Goal: Task Accomplishment & Management: Use online tool/utility

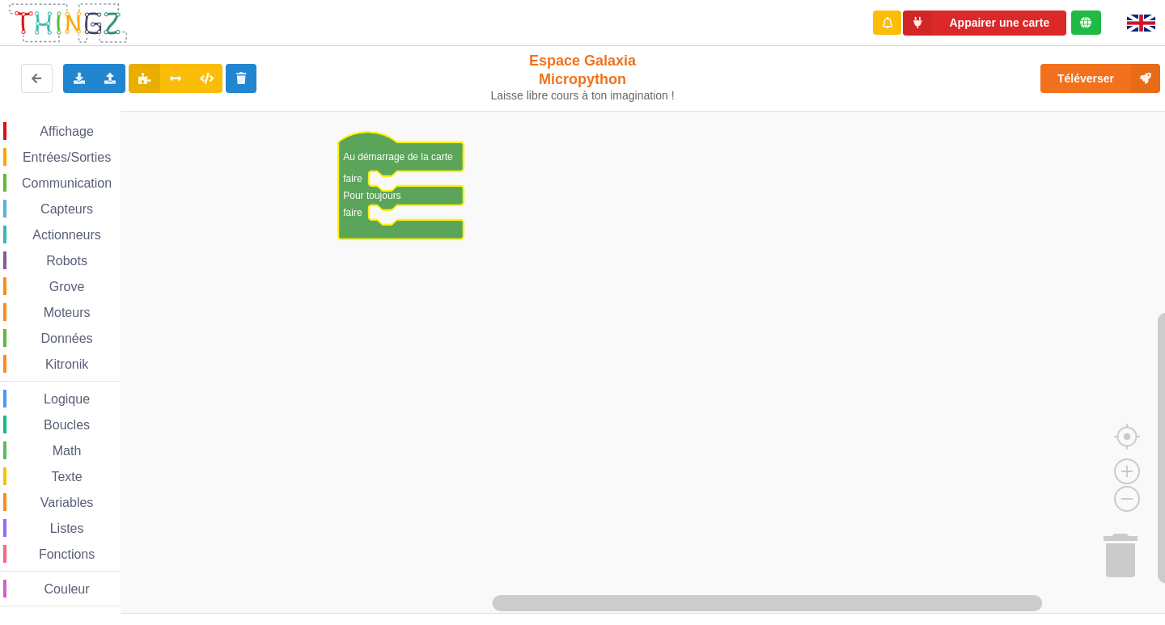
click at [429, 283] on rect "Espace de travail de Blocky" at bounding box center [588, 362] width 1176 height 503
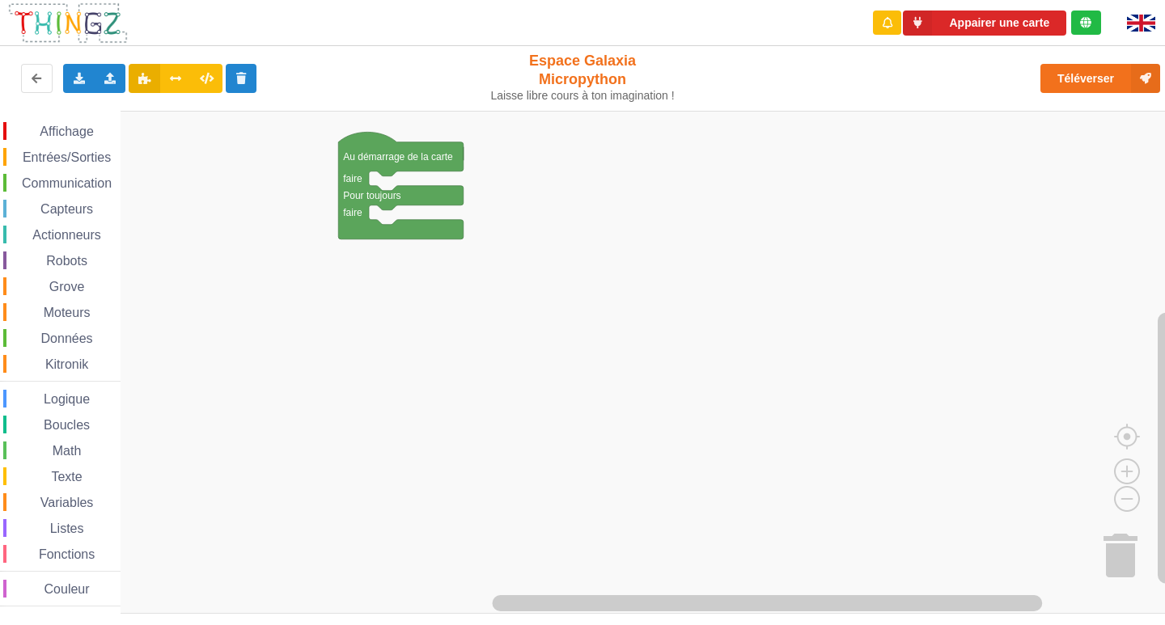
click at [55, 139] on div "Affichage" at bounding box center [61, 131] width 117 height 18
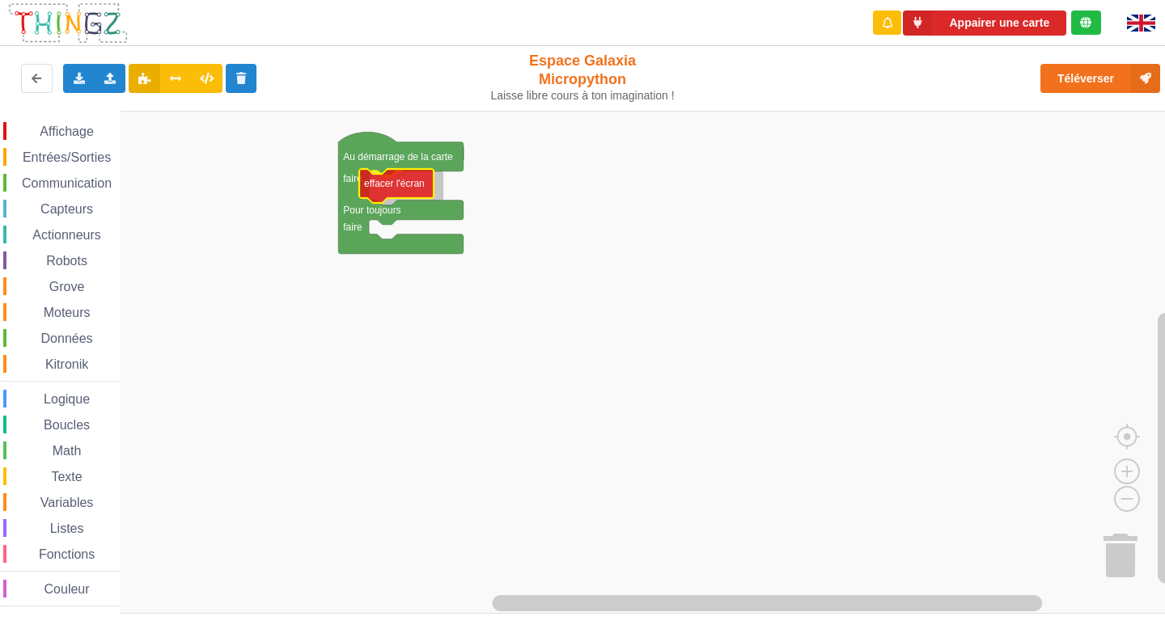
click at [364, 181] on div "Affichage Entrées/Sorties Communication Capteurs Actionneurs Robots Grove Moteu…" at bounding box center [588, 362] width 1176 height 503
click at [33, 136] on span "Espace de travail de Blocky" at bounding box center [30, 131] width 13 height 13
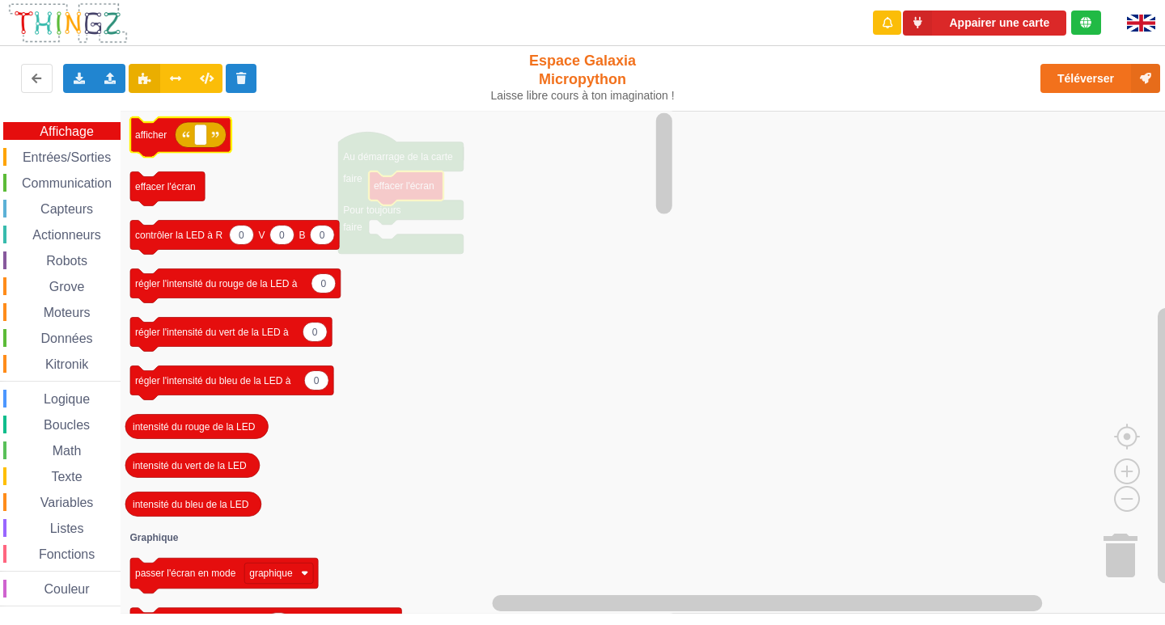
click at [209, 136] on icon "Espace de travail de Blocky" at bounding box center [200, 135] width 51 height 26
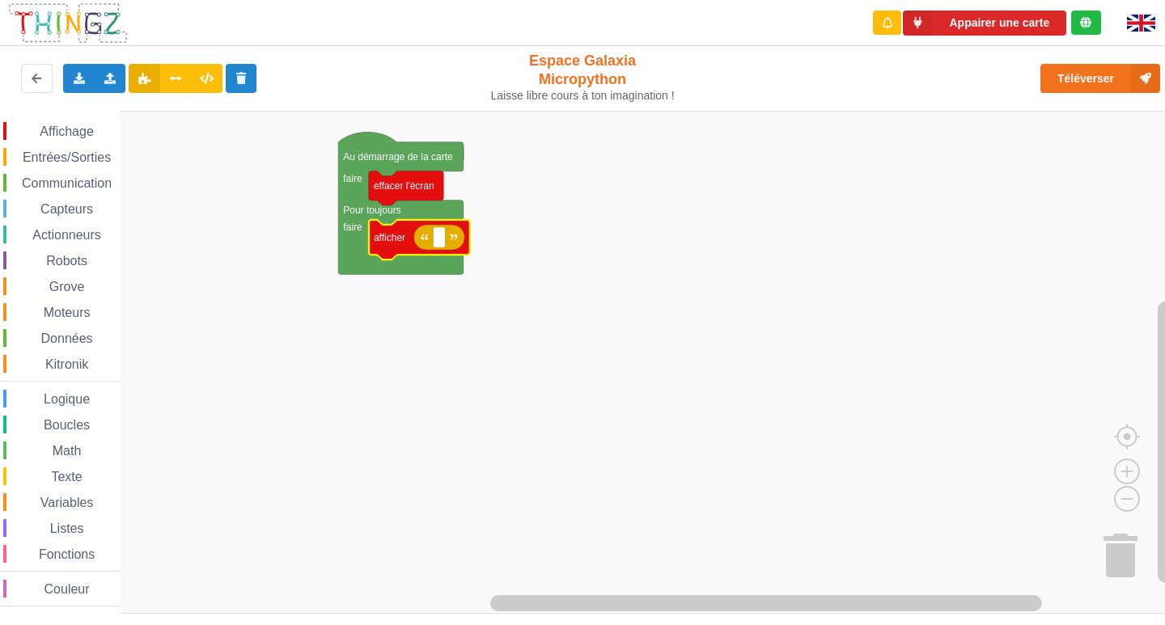
click at [429, 235] on icon "Espace de travail de Blocky" at bounding box center [438, 238] width 51 height 26
click at [437, 235] on rect "Espace de travail de Blocky" at bounding box center [439, 237] width 12 height 21
type input "acctivité 1"
click at [386, 345] on rect "Espace de travail de Blocky" at bounding box center [588, 362] width 1176 height 503
click at [451, 240] on text "acctivité 1" at bounding box center [460, 237] width 44 height 11
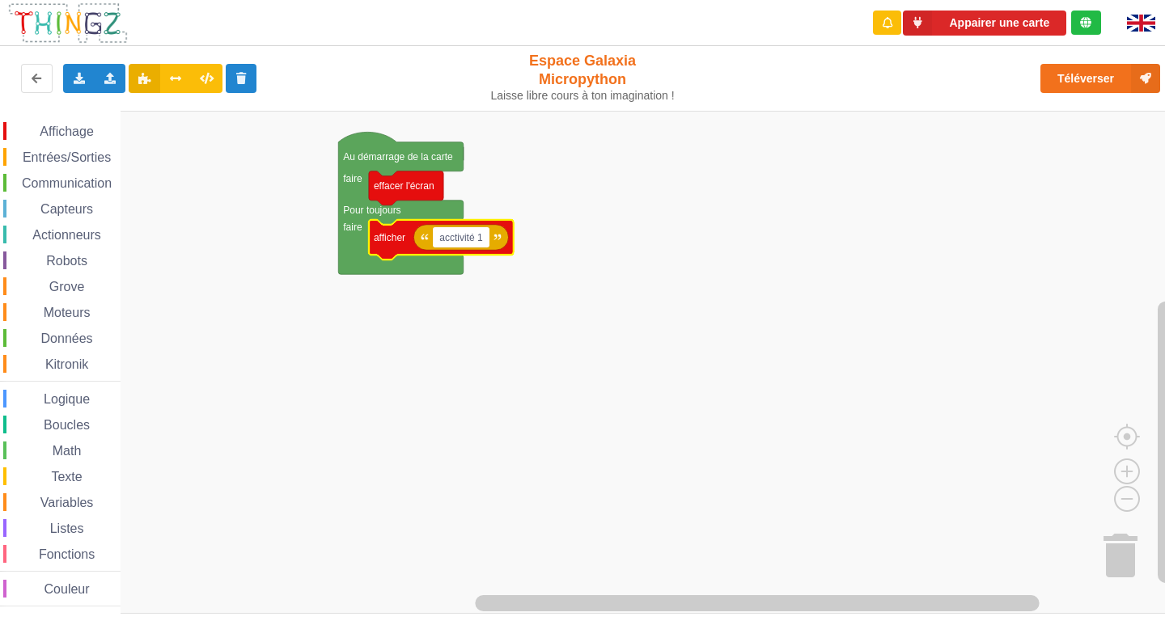
click at [451, 239] on input "acctivité 1" at bounding box center [461, 237] width 56 height 21
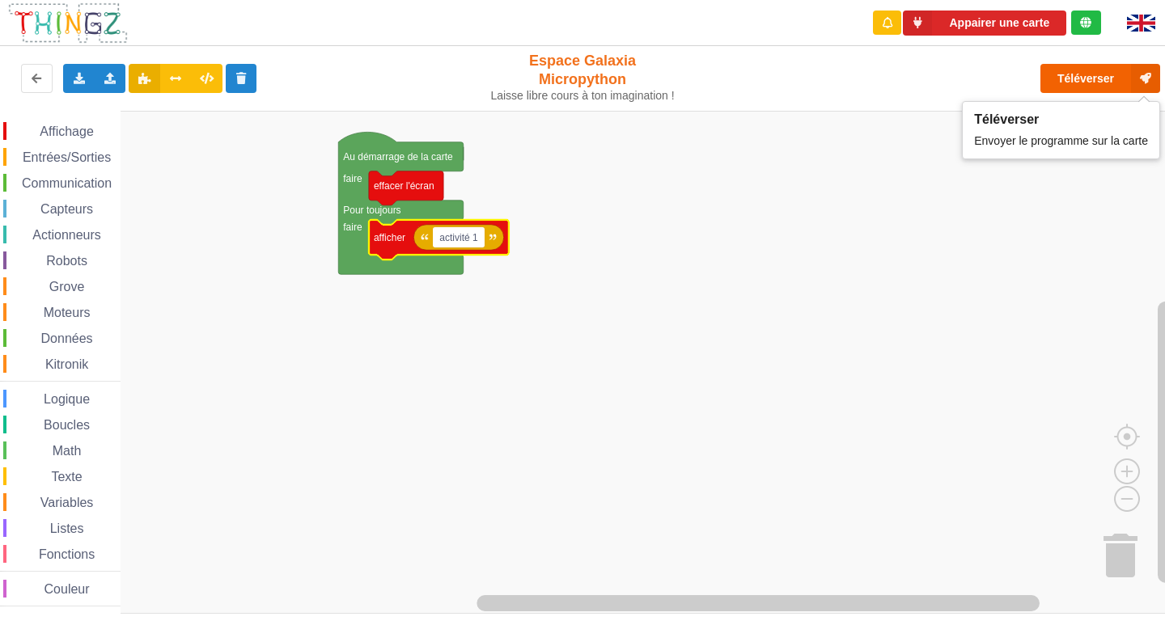
type input "activité 1"
click at [1049, 74] on button "Téléverser" at bounding box center [1100, 78] width 120 height 29
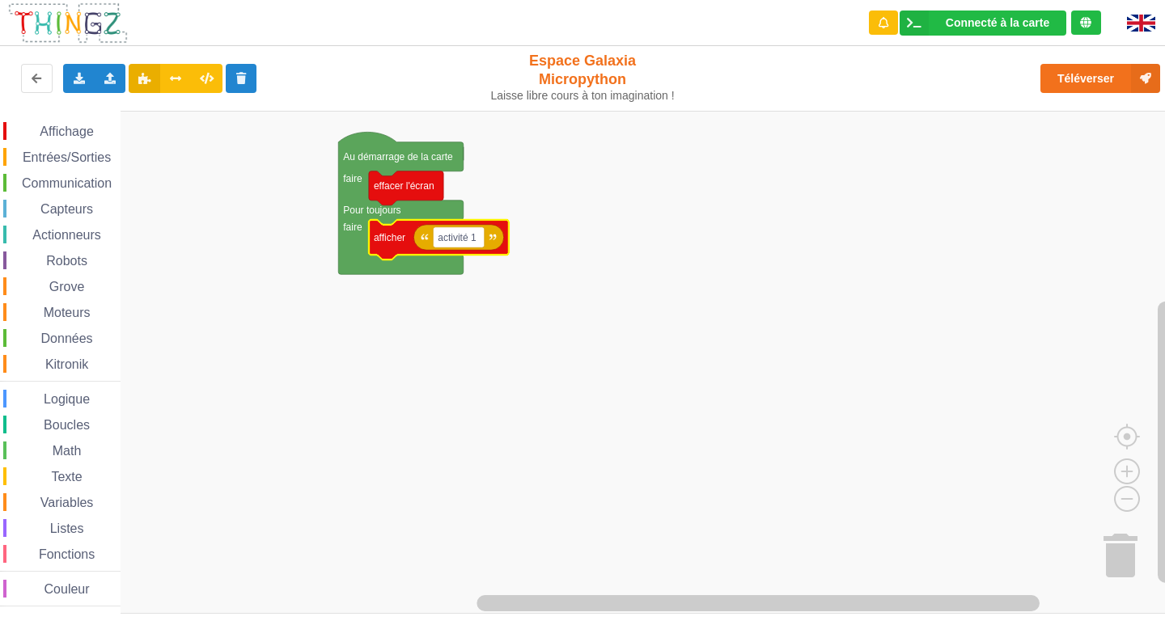
click at [49, 157] on span "Entrées/Sorties" at bounding box center [66, 157] width 93 height 14
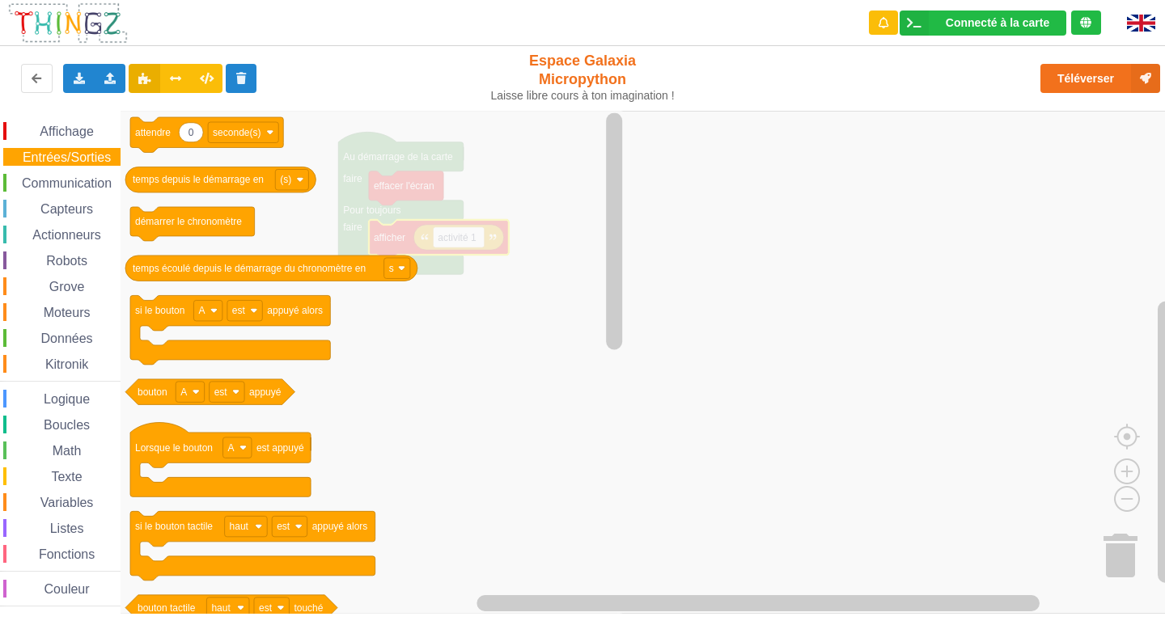
click at [70, 130] on span "Affichage" at bounding box center [66, 132] width 58 height 14
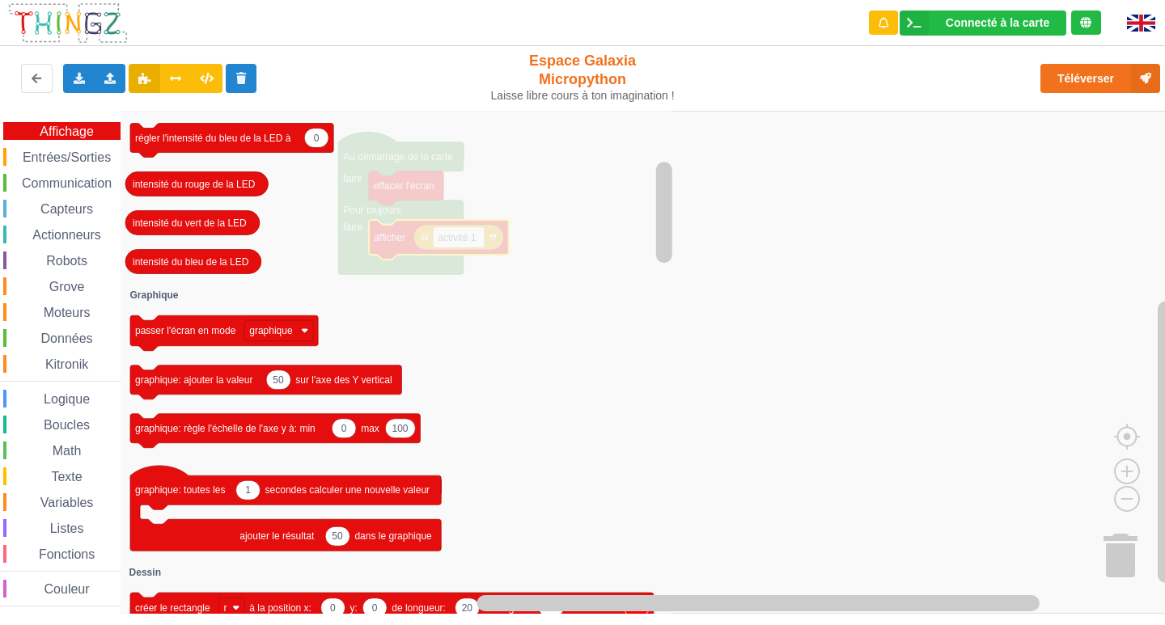
click at [53, 164] on div "Entrées/Sorties" at bounding box center [61, 157] width 117 height 18
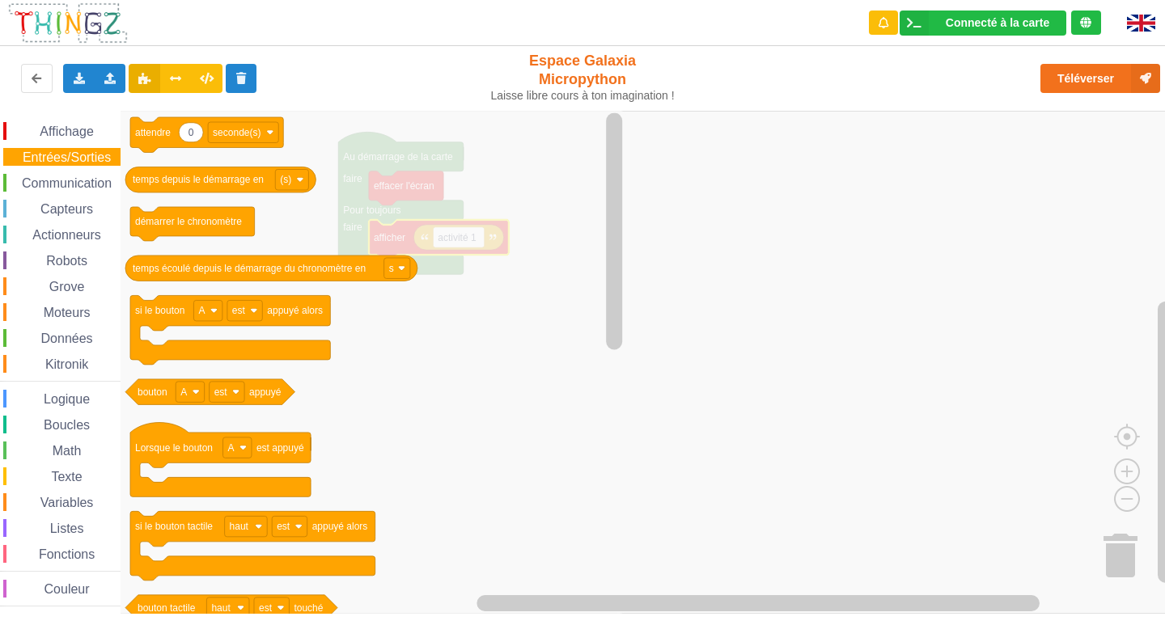
click at [60, 179] on span "Communication" at bounding box center [66, 183] width 95 height 14
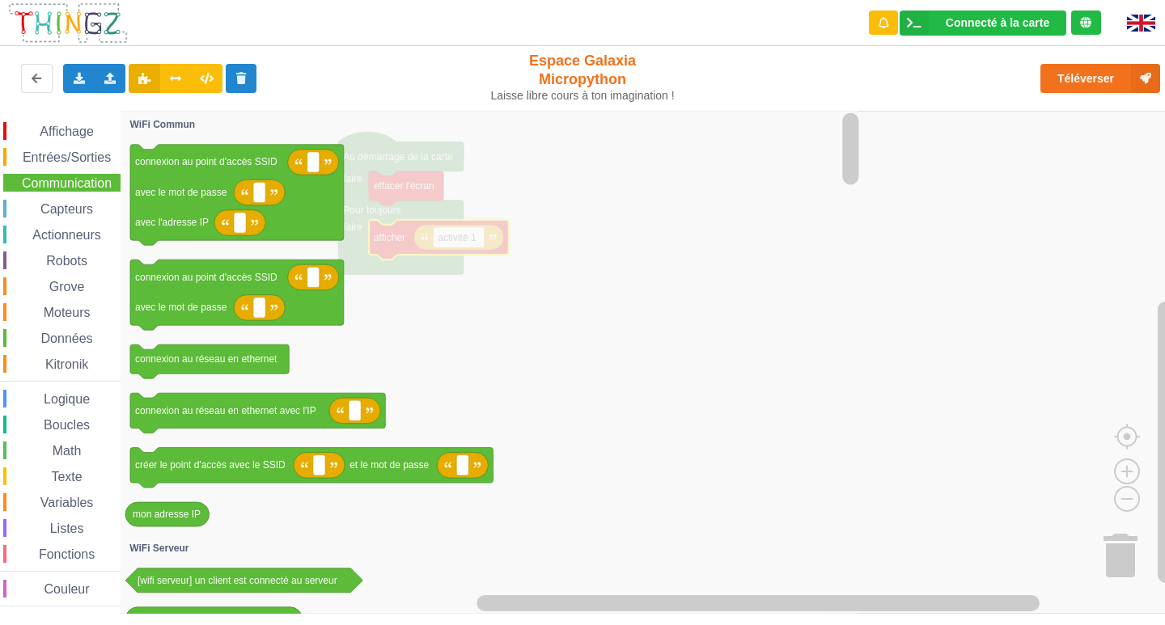
click at [61, 199] on div "Affichage Entrées/Sorties Communication Capteurs Actionneurs Robots Grove Moteu…" at bounding box center [60, 364] width 121 height 485
click at [68, 208] on span "Capteurs" at bounding box center [66, 209] width 57 height 14
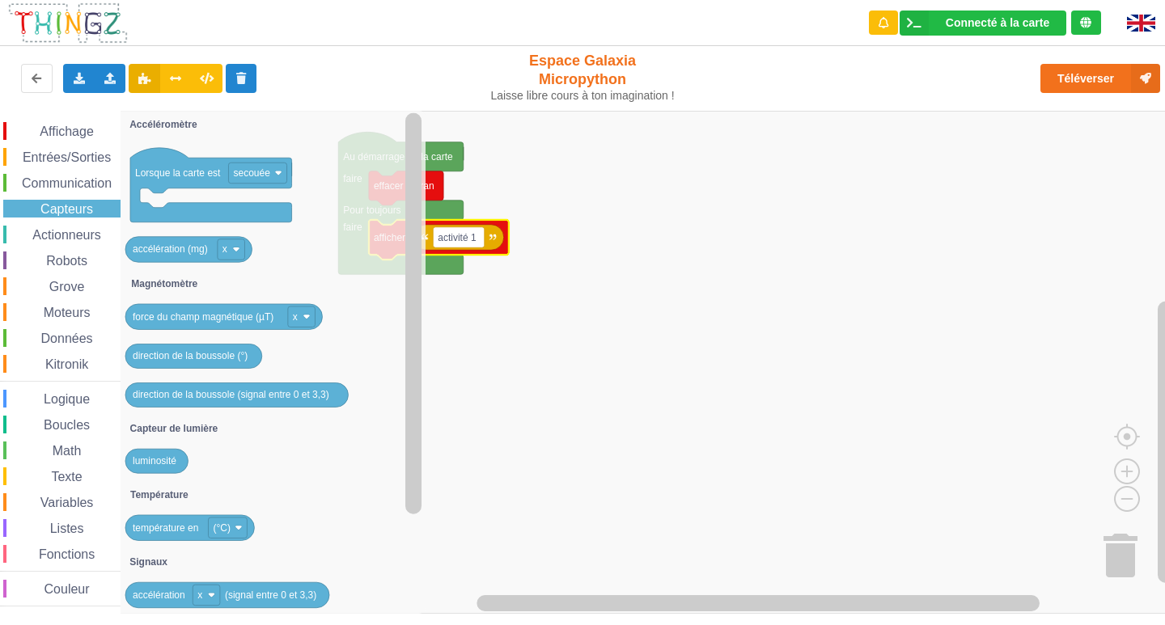
click at [57, 251] on div "Affichage Entrées/Sorties Communication Capteurs Actionneurs Robots Grove Moteu…" at bounding box center [60, 364] width 121 height 485
click at [56, 240] on span "Actionneurs" at bounding box center [67, 235] width 74 height 14
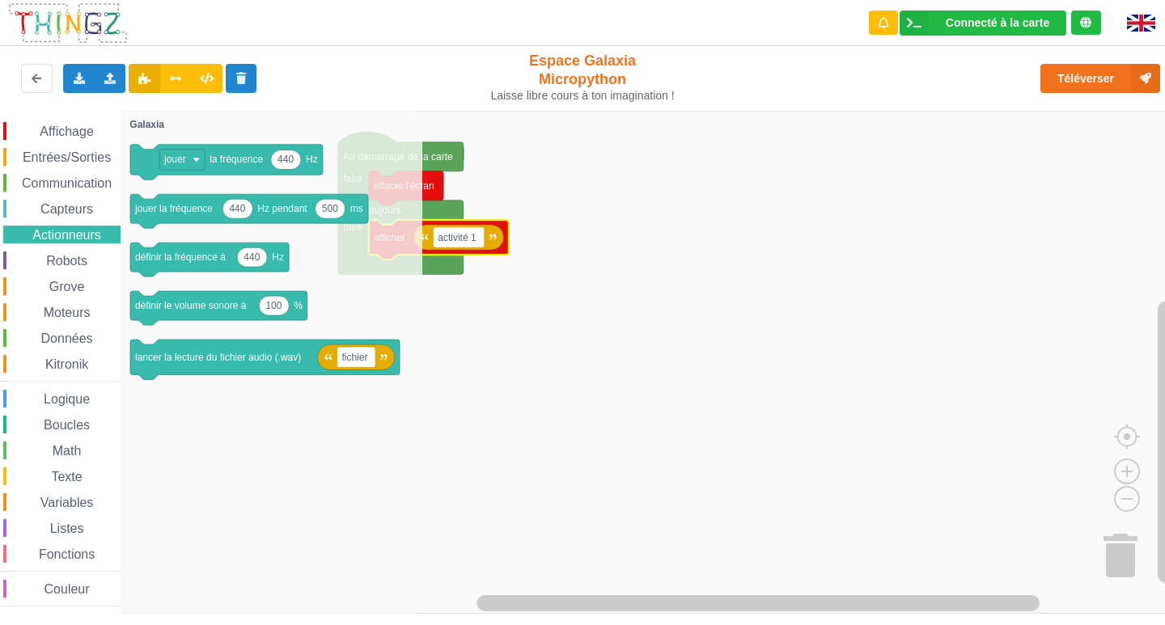
click at [88, 162] on span "Entrées/Sorties" at bounding box center [66, 157] width 93 height 14
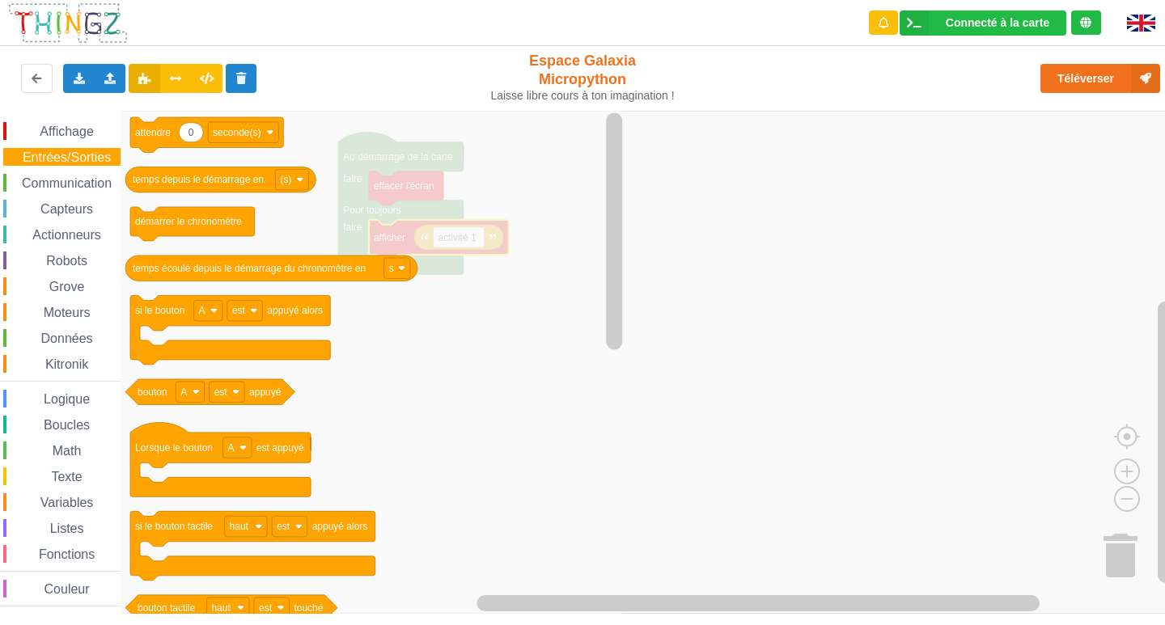
click at [37, 328] on div "Affichage Entrées/Sorties Communication Capteurs Actionneurs Robots Grove Moteu…" at bounding box center [60, 364] width 121 height 485
click at [50, 327] on div "Affichage Entrées/Sorties Communication Capteurs Actionneurs Robots Grove Moteu…" at bounding box center [60, 364] width 121 height 485
click at [50, 336] on span "Données" at bounding box center [67, 339] width 57 height 14
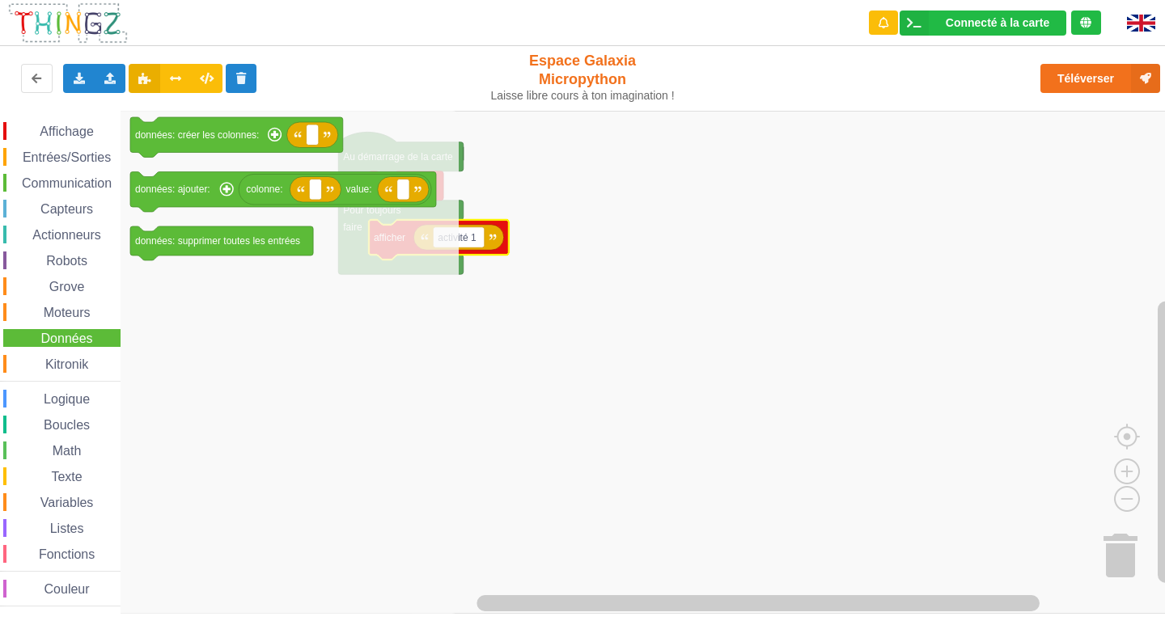
click at [49, 314] on span "Moteurs" at bounding box center [67, 313] width 52 height 14
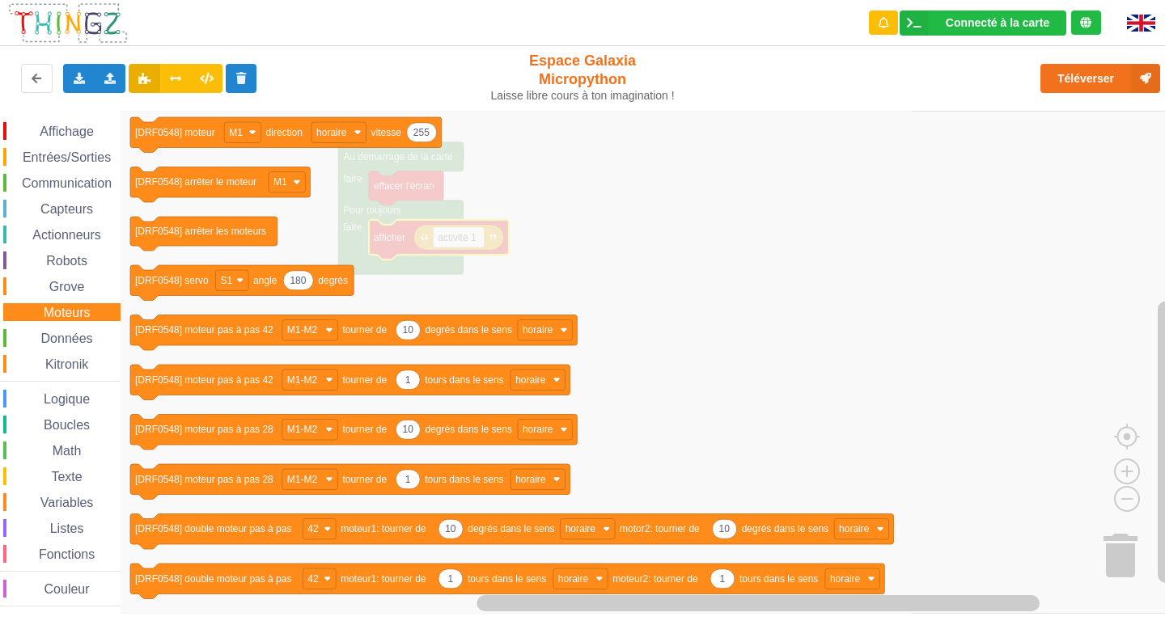
click at [50, 292] on span "Grove" at bounding box center [67, 287] width 40 height 14
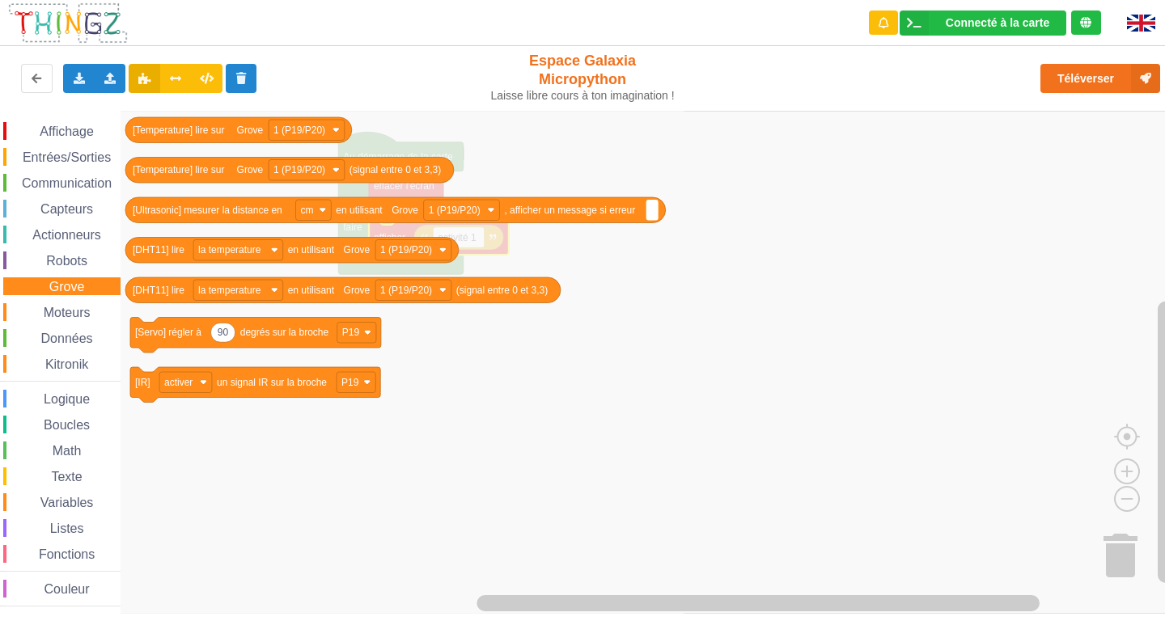
click at [87, 134] on span "Affichage" at bounding box center [66, 132] width 58 height 14
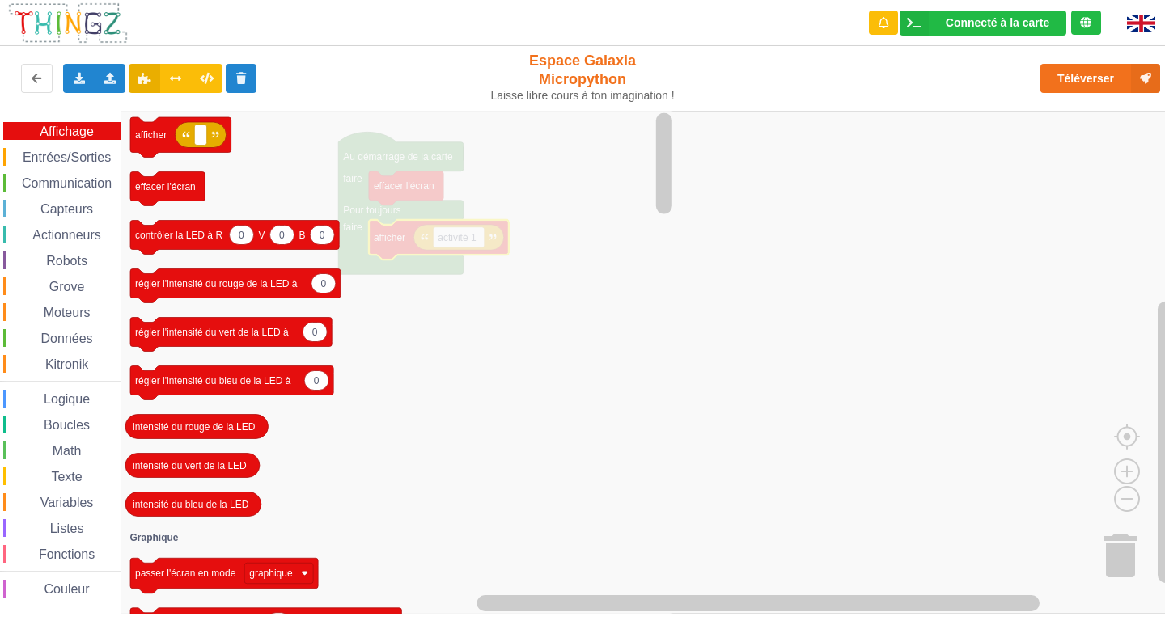
click at [275, 213] on icon "Espace de travail de Blocky" at bounding box center [399, 362] width 556 height 503
click at [277, 205] on icon "Espace de travail de Blocky" at bounding box center [399, 362] width 556 height 503
click at [385, 318] on icon "Espace de travail de Blocky" at bounding box center [399, 362] width 556 height 503
click at [91, 134] on span "Affichage" at bounding box center [66, 132] width 58 height 14
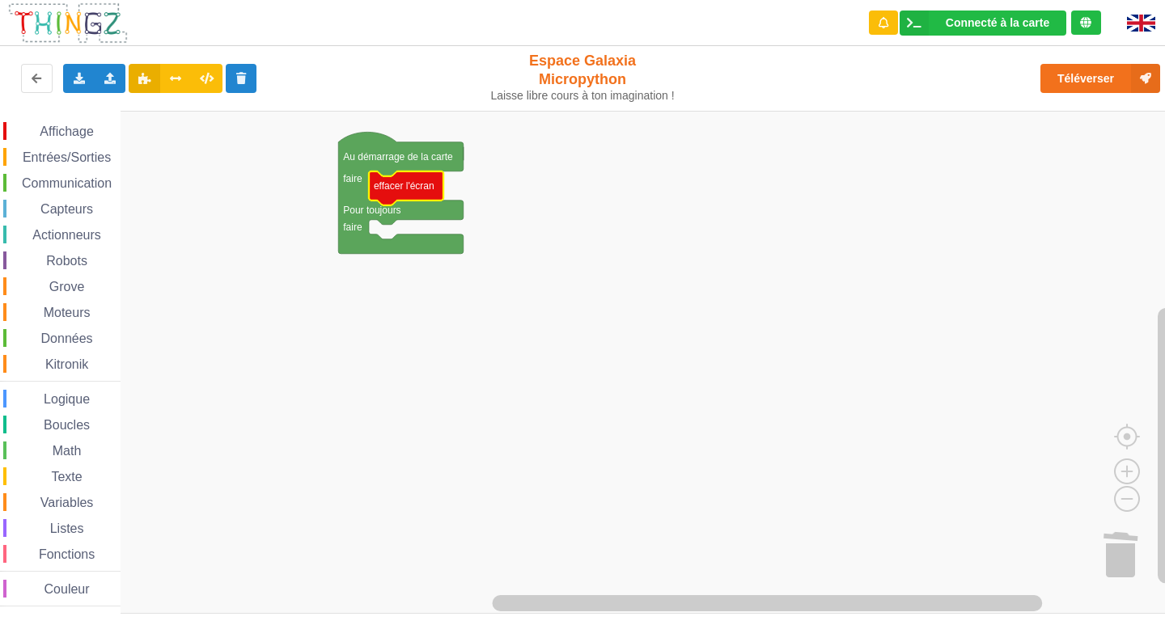
click at [98, 188] on span "Communication" at bounding box center [66, 183] width 95 height 14
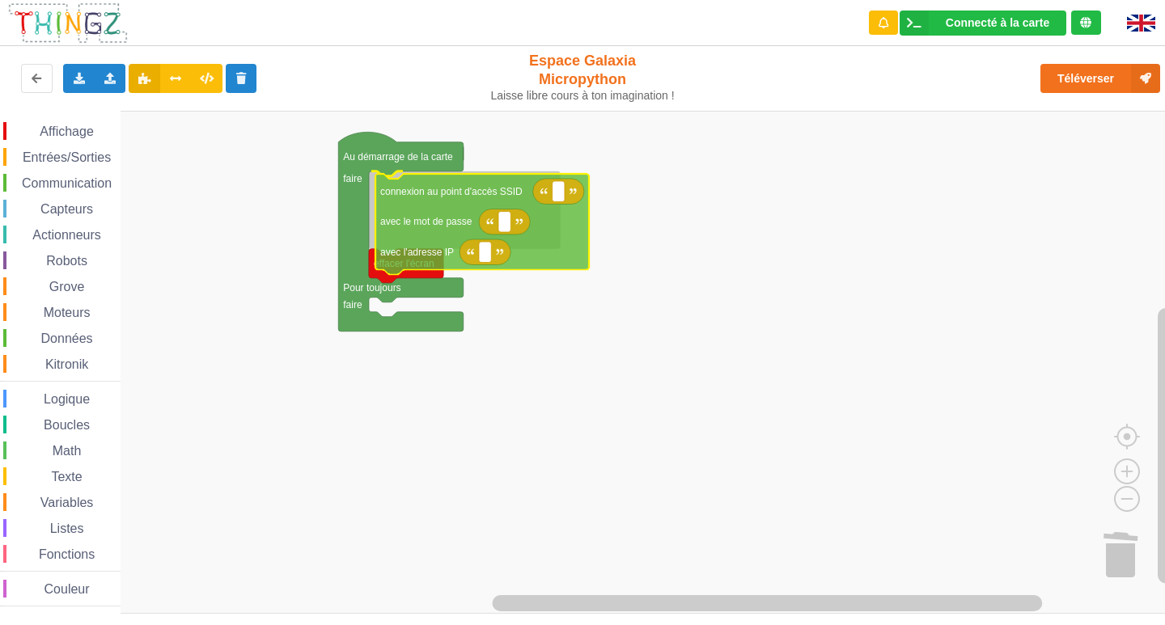
click at [427, 243] on div "Affichage Entrées/Sorties Communication Capteurs Actionneurs Robots Grove Moteu…" at bounding box center [588, 362] width 1176 height 503
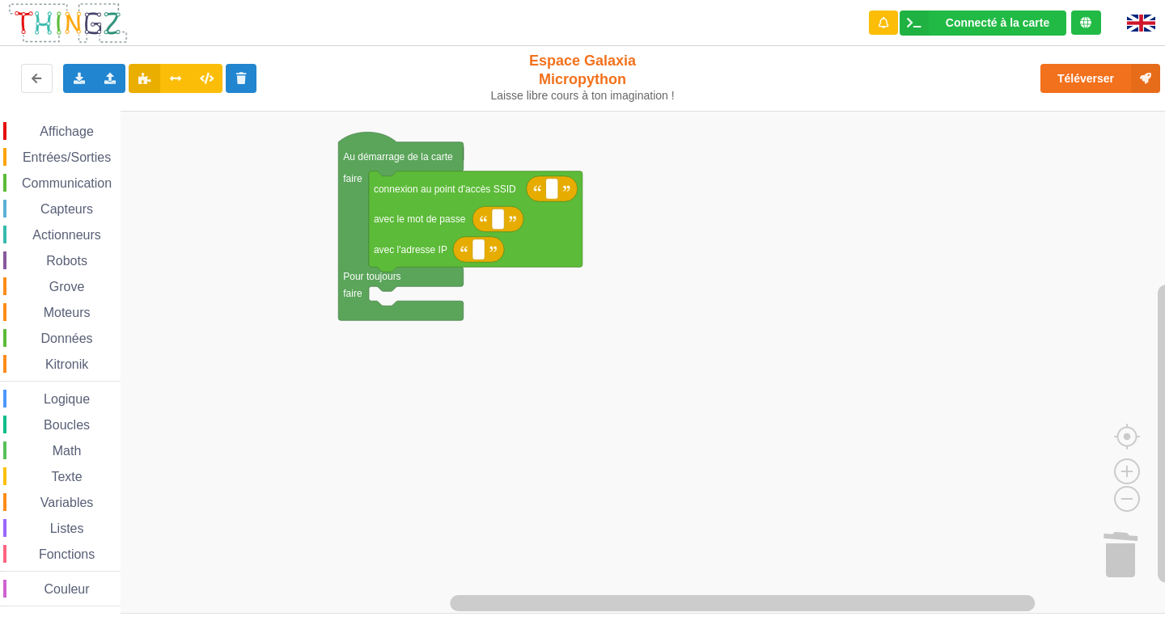
click at [1101, 559] on rect "Espace de travail de Blocky" at bounding box center [588, 362] width 1176 height 503
click at [83, 118] on div "Affichage Entrées/Sorties Communication Capteurs Actionneurs Robots Grove Moteu…" at bounding box center [60, 362] width 121 height 503
click at [74, 136] on span "Affichage" at bounding box center [66, 132] width 58 height 14
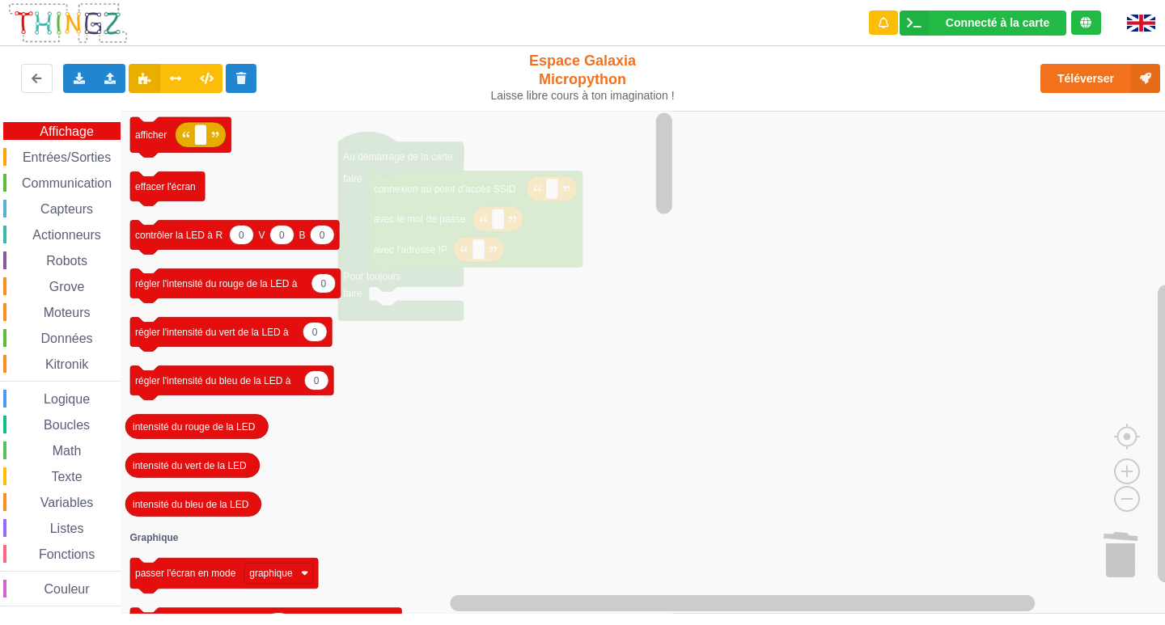
click at [157, 201] on icon "Espace de travail de Blocky" at bounding box center [167, 189] width 74 height 34
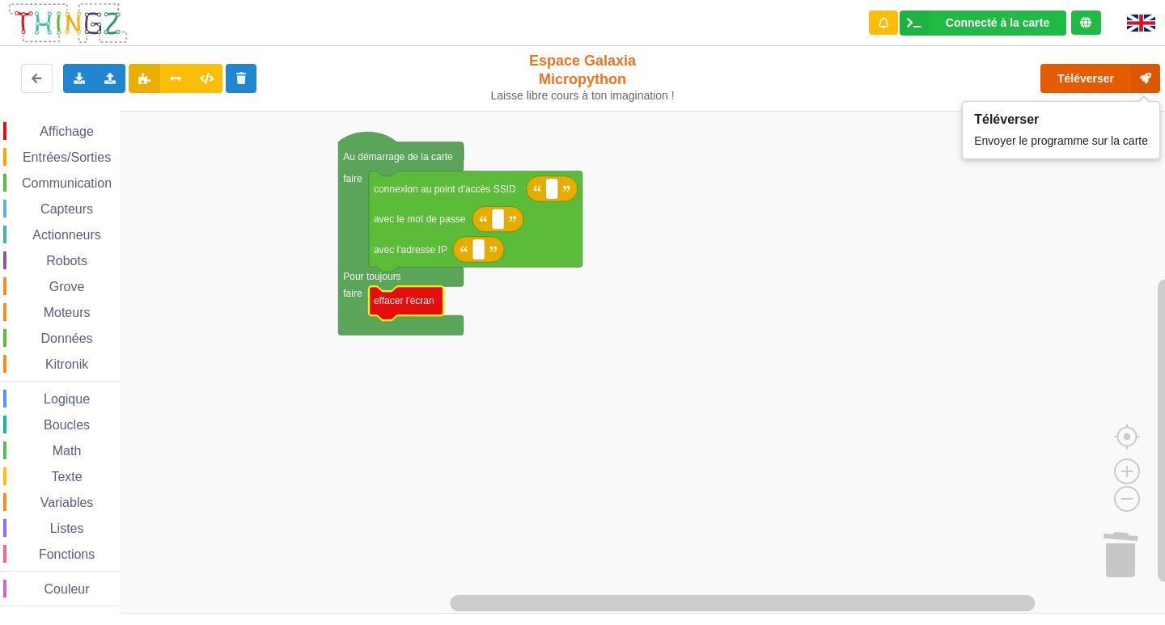
click at [1052, 70] on button "Téléverser" at bounding box center [1100, 78] width 120 height 29
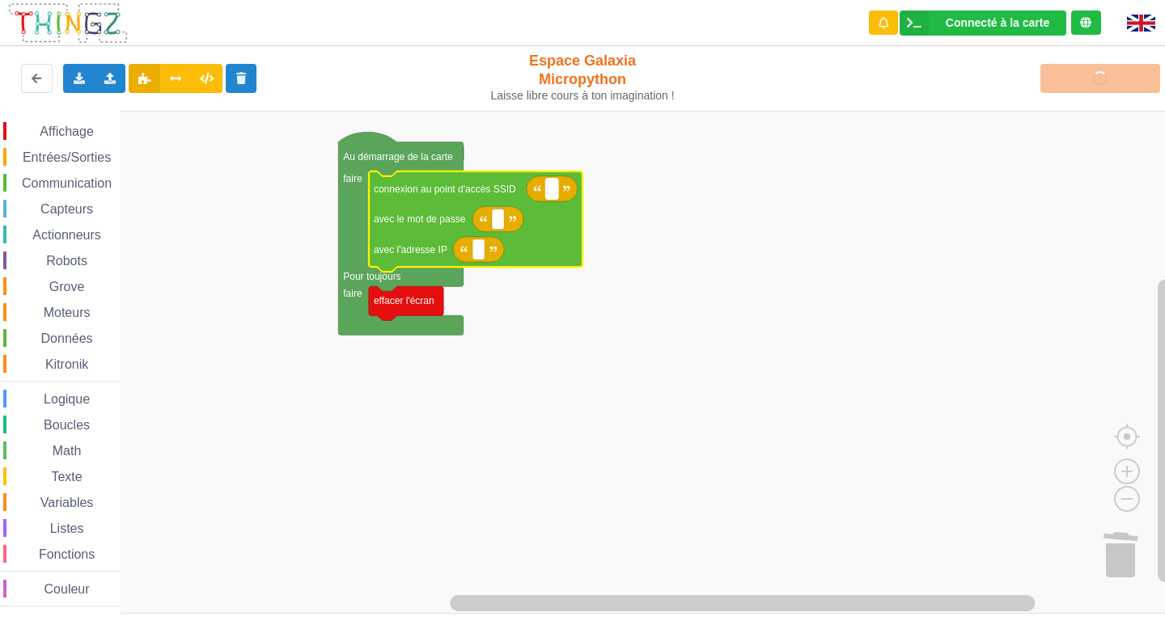
click at [557, 188] on rect "Espace de travail de Blocky" at bounding box center [552, 189] width 12 height 21
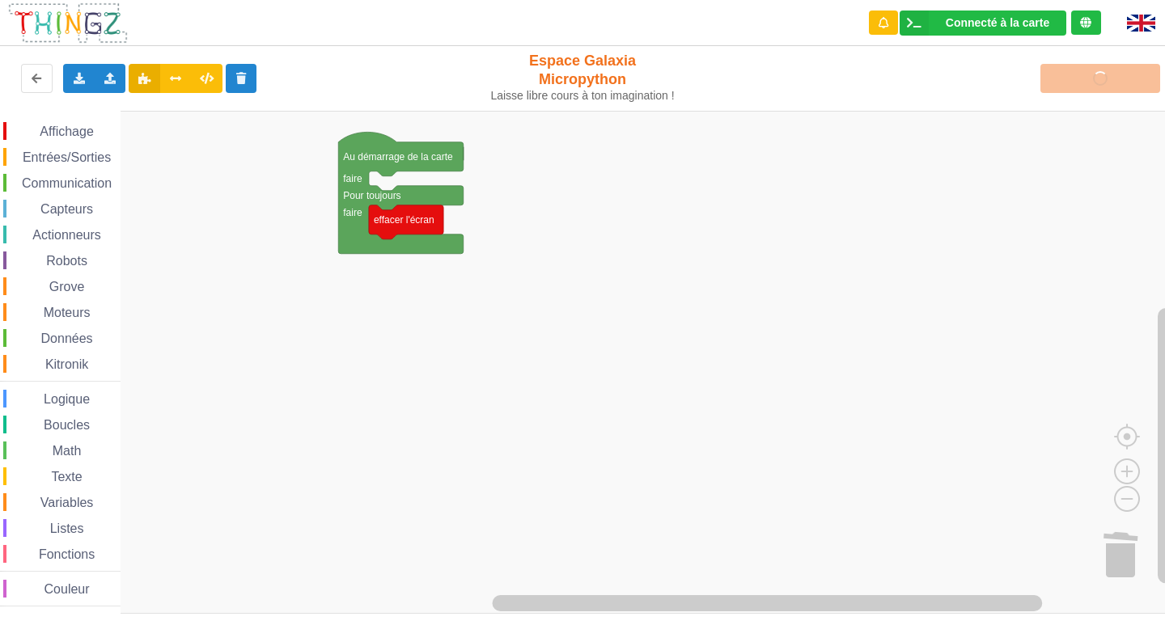
click at [62, 176] on span "Communication" at bounding box center [66, 183] width 95 height 14
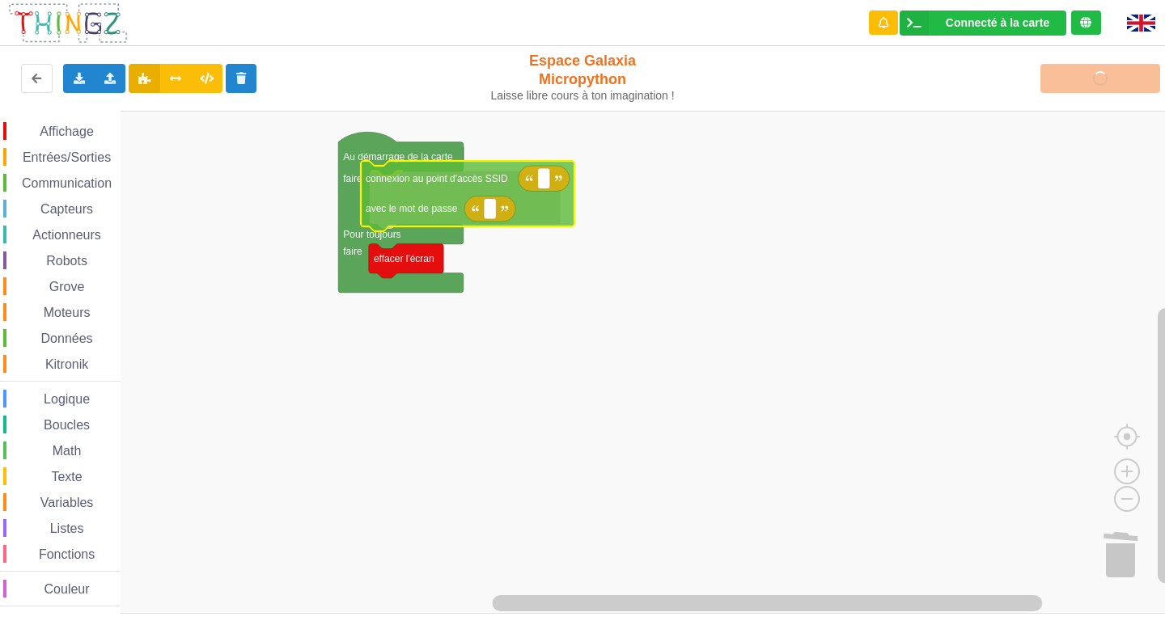
click at [396, 176] on div "Affichage Entrées/Sorties Communication Capteurs Actionneurs Robots Grove Moteu…" at bounding box center [588, 362] width 1176 height 503
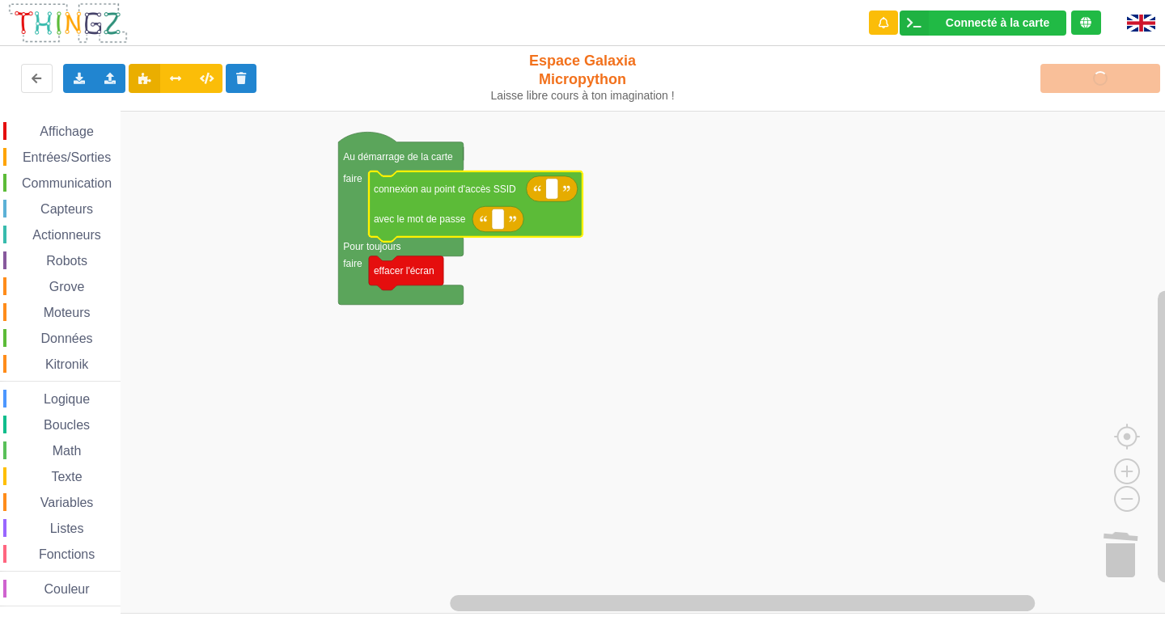
click at [675, 209] on rect "Espace de travail de Blocky" at bounding box center [588, 362] width 1176 height 503
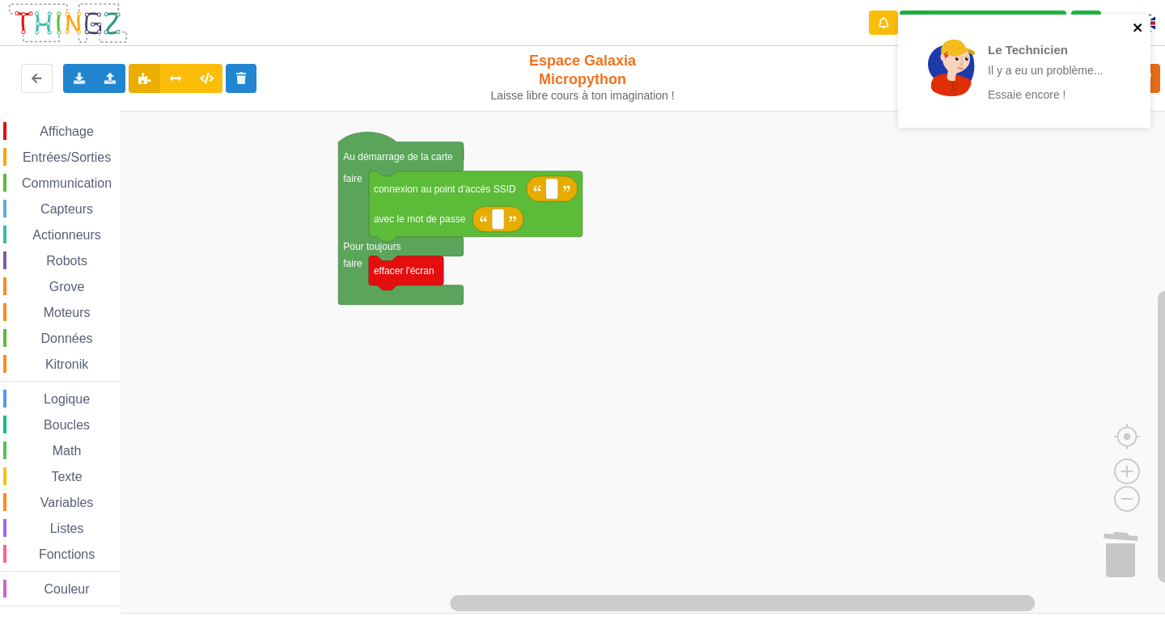
click at [1132, 29] on icon "close" at bounding box center [1137, 27] width 11 height 13
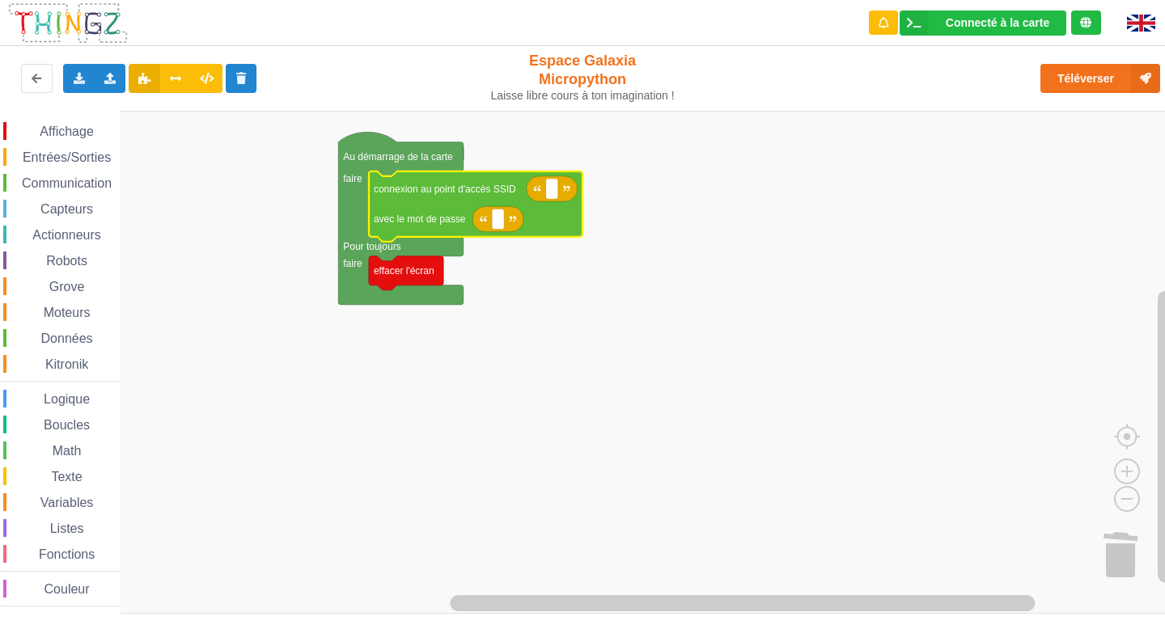
click at [551, 195] on text "Espace de travail de Blocky" at bounding box center [552, 189] width 2 height 11
click at [557, 196] on input at bounding box center [552, 189] width 12 height 21
drag, startPoint x: 593, startPoint y: 189, endPoint x: 535, endPoint y: 184, distance: 58.5
click at [535, 184] on body "Connecté à la carte Réglages Ouvrir le moniteur automatiquement Connexion autom…" at bounding box center [582, 312] width 1165 height 625
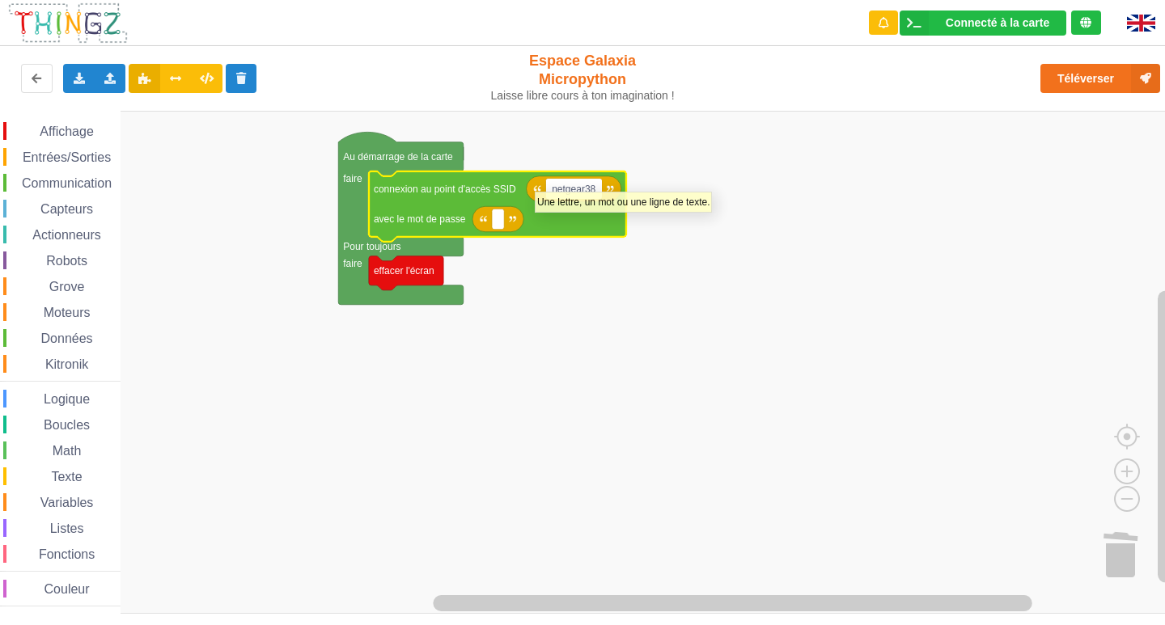
type input "8"
click at [556, 193] on input "8" at bounding box center [553, 189] width 15 height 21
click at [593, 192] on input "NETGEAR" at bounding box center [572, 189] width 53 height 21
type input "NETGEAR38"
click at [503, 224] on rect "Espace de travail de Blocky" at bounding box center [498, 219] width 12 height 21
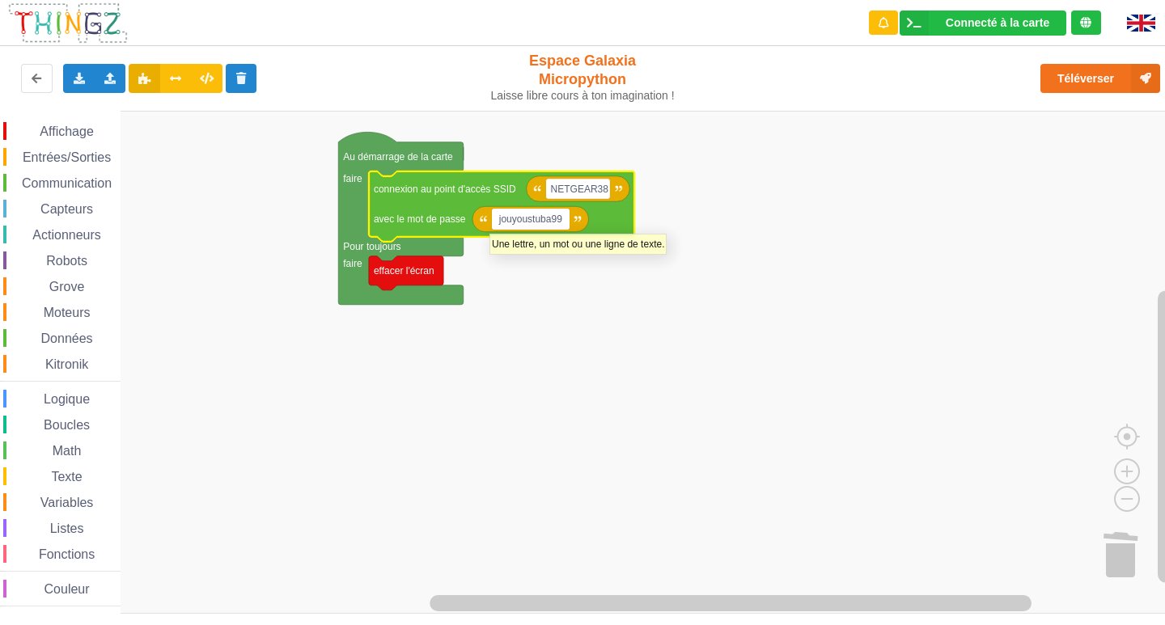
type input "jouyoustuba995"
click at [497, 260] on rect "Espace de travail de Blocky" at bounding box center [588, 362] width 1176 height 503
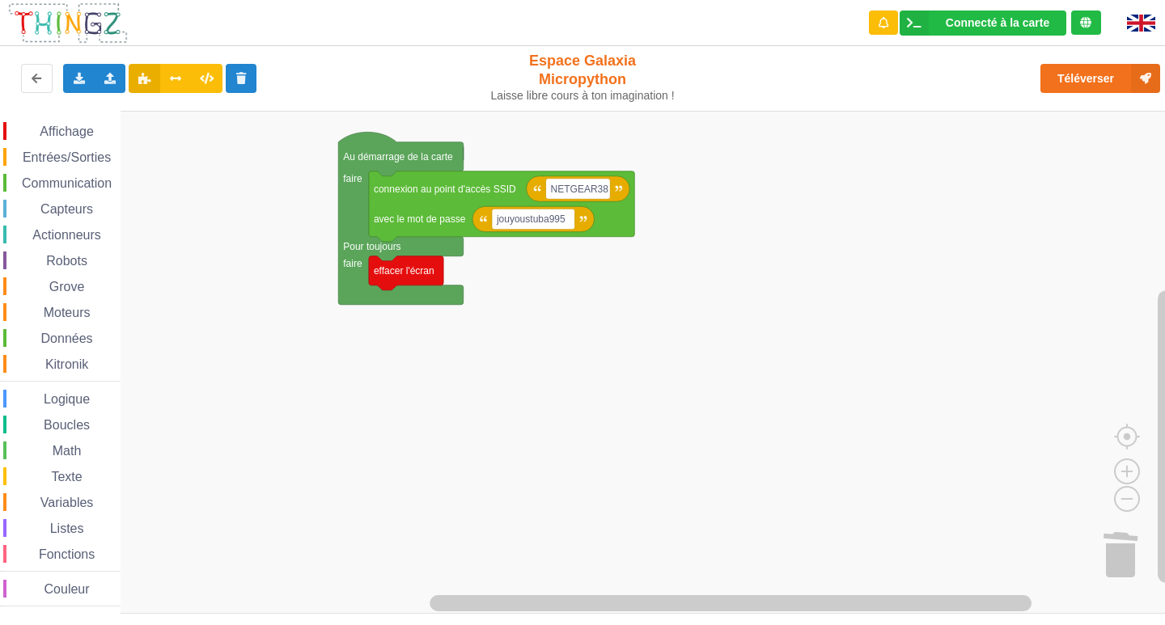
click at [70, 135] on span "Affichage" at bounding box center [66, 132] width 58 height 14
click at [416, 309] on div "Affichage Entrées/Sorties Communication Capteurs Actionneurs Robots Grove Moteu…" at bounding box center [588, 362] width 1176 height 503
click at [438, 309] on text "Espace de travail de Blocky" at bounding box center [439, 303] width 2 height 11
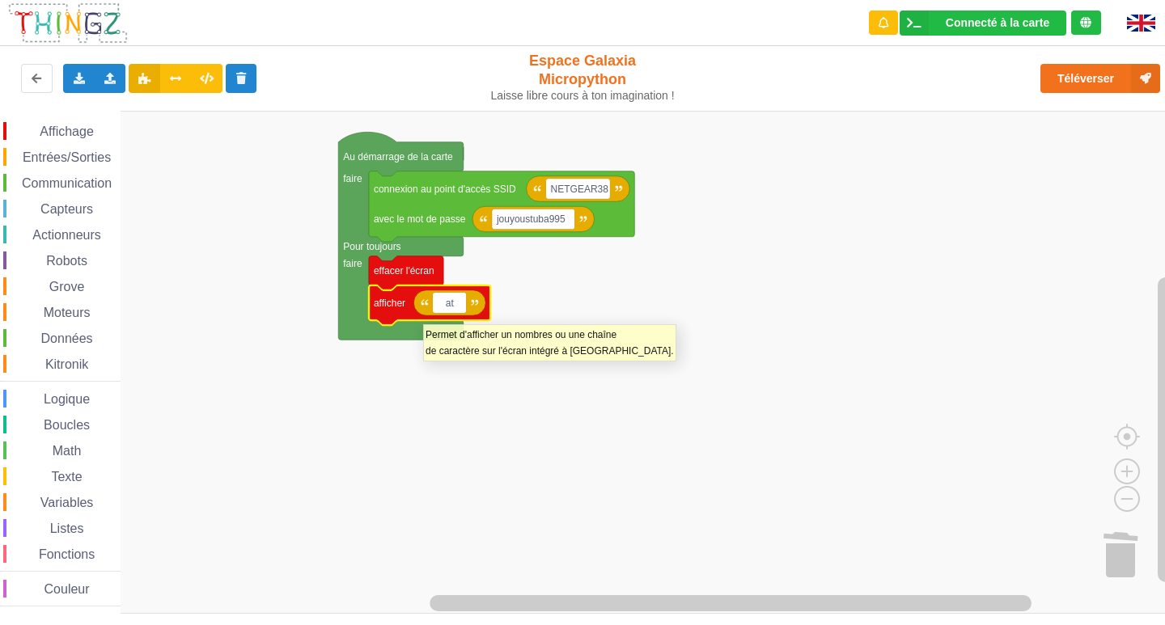
type input "a"
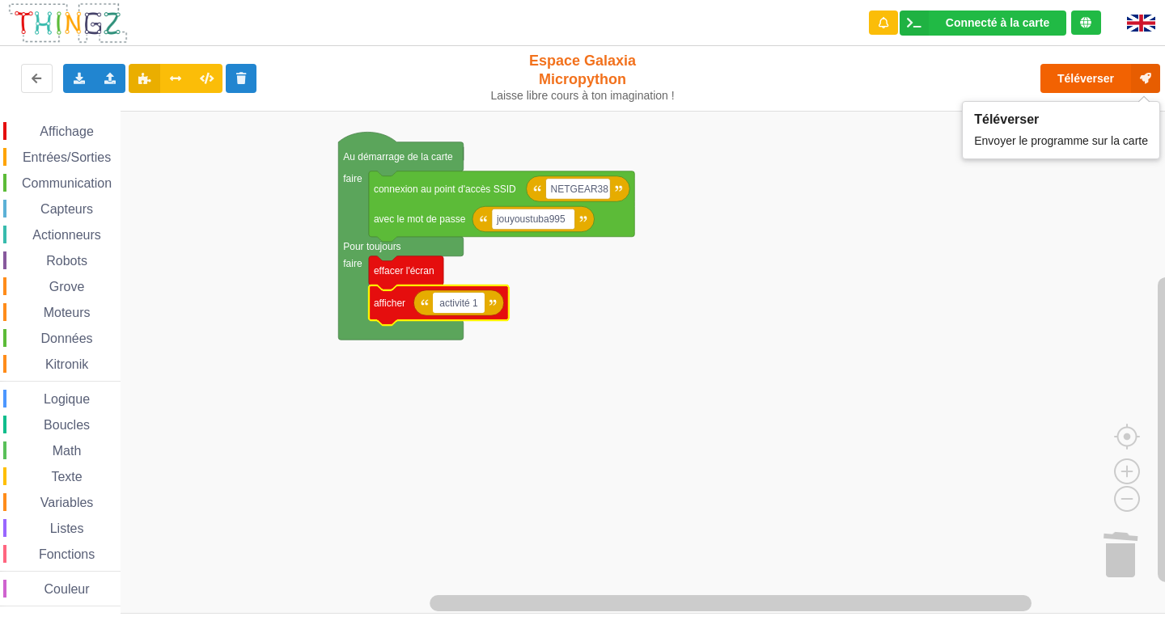
type input "activité 1"
click at [1069, 66] on button "Téléverser" at bounding box center [1100, 78] width 120 height 29
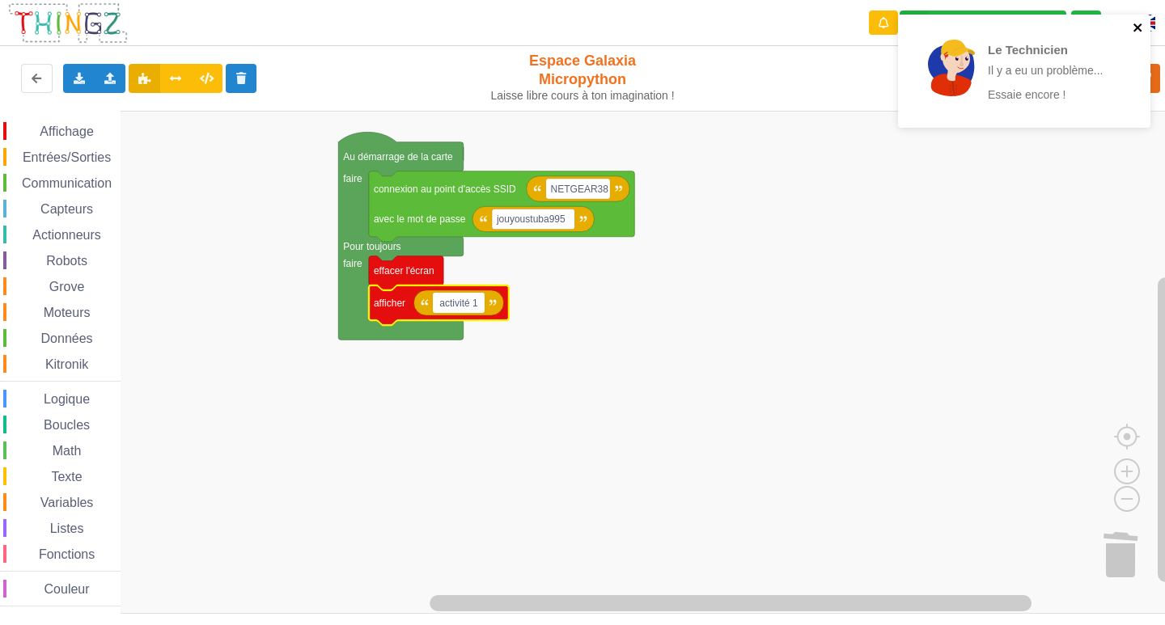
click at [1139, 29] on icon "close" at bounding box center [1137, 27] width 8 height 8
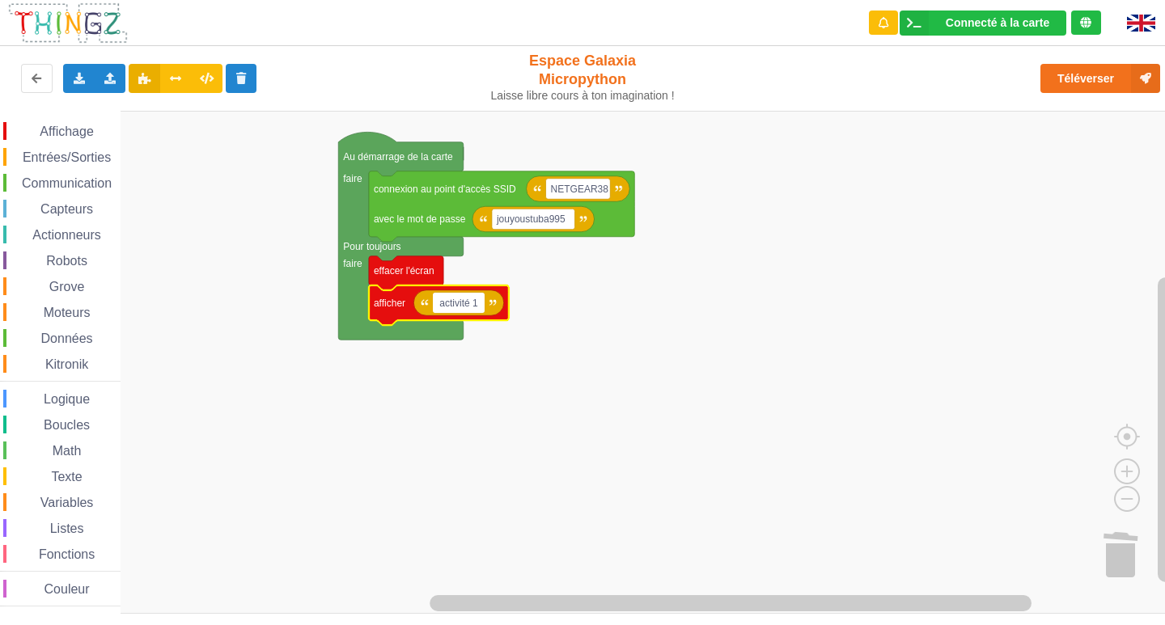
click at [1075, 73] on div "Le Technicien Il y a eu un problème... Essaie encore ! Connecté à la carte Régl…" at bounding box center [582, 301] width 1187 height 625
click at [1103, 73] on button "Téléverser" at bounding box center [1100, 78] width 120 height 29
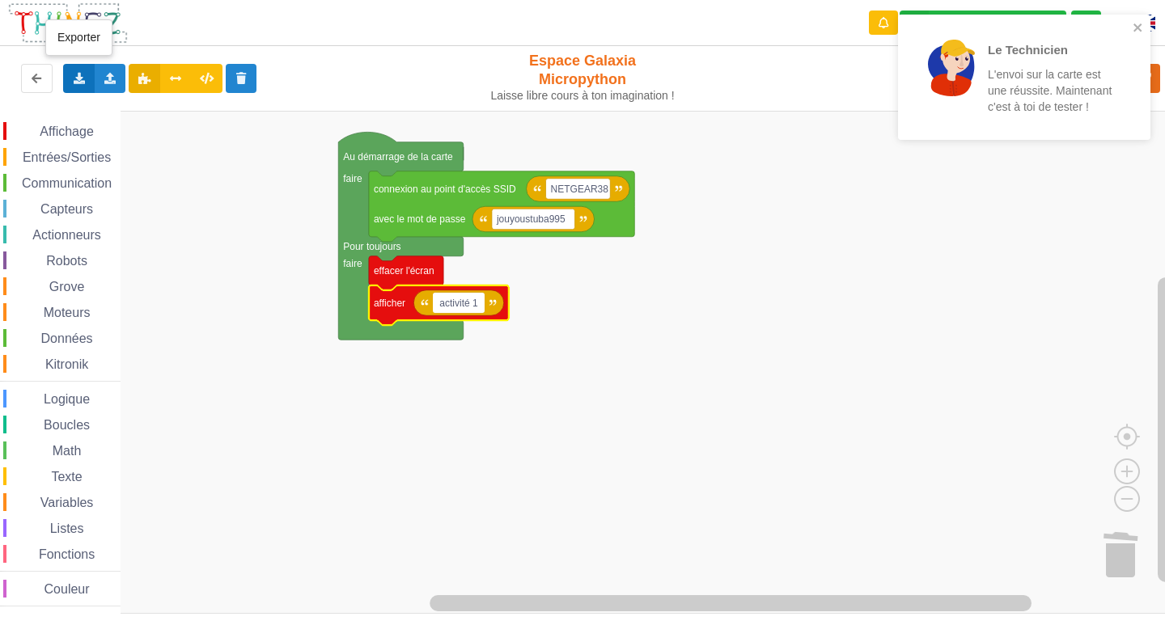
click at [88, 83] on div "Exporter l'assemblage de blocs Exporter l'assemblage de blocs au format Python" at bounding box center [79, 78] width 32 height 29
click at [141, 110] on span "Exporter l'assemblage de blocs" at bounding box center [177, 108] width 157 height 13
click at [78, 77] on icon at bounding box center [79, 78] width 14 height 10
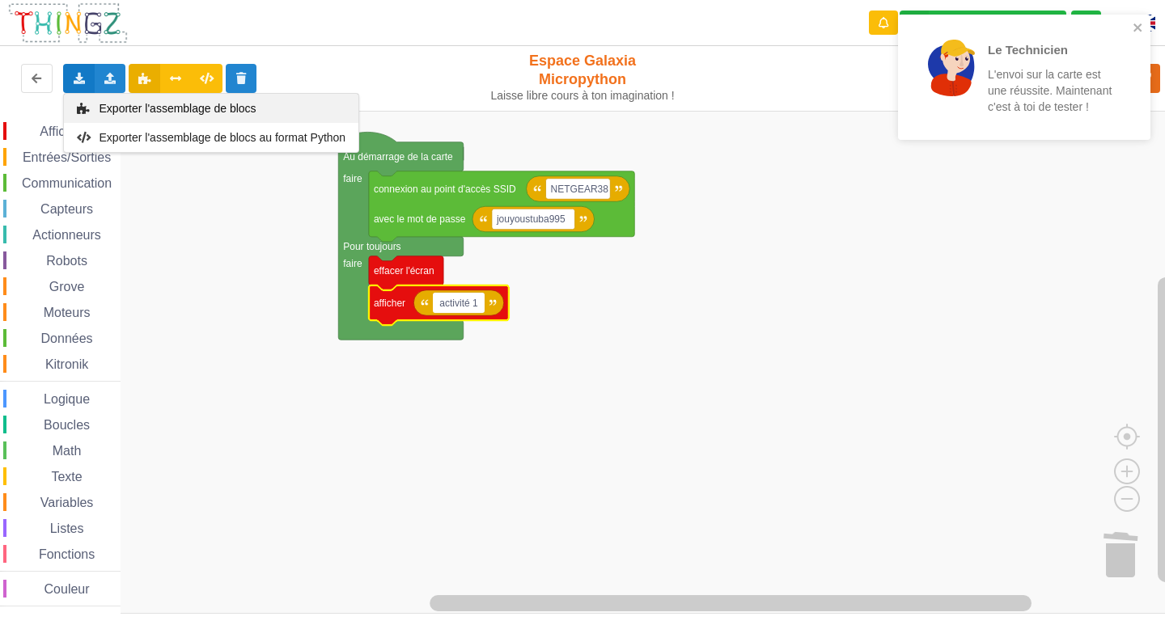
click at [165, 104] on span "Exporter l'assemblage de blocs" at bounding box center [177, 108] width 157 height 13
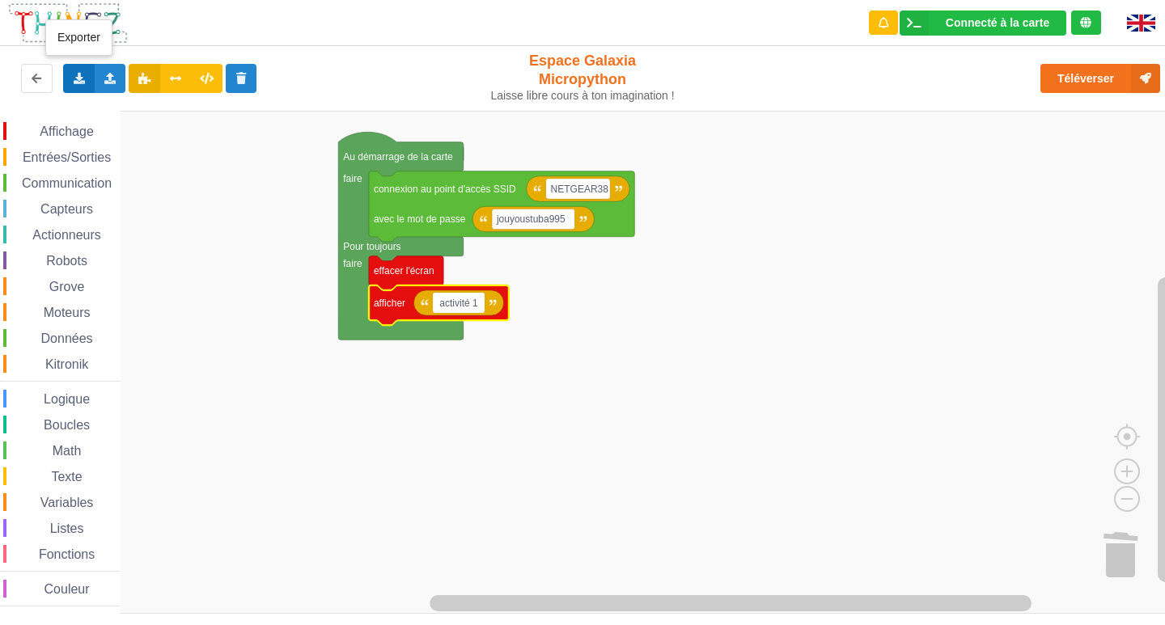
click at [66, 82] on div "Exporter l'assemblage de blocs Exporter l'assemblage de blocs au format Python" at bounding box center [79, 78] width 32 height 29
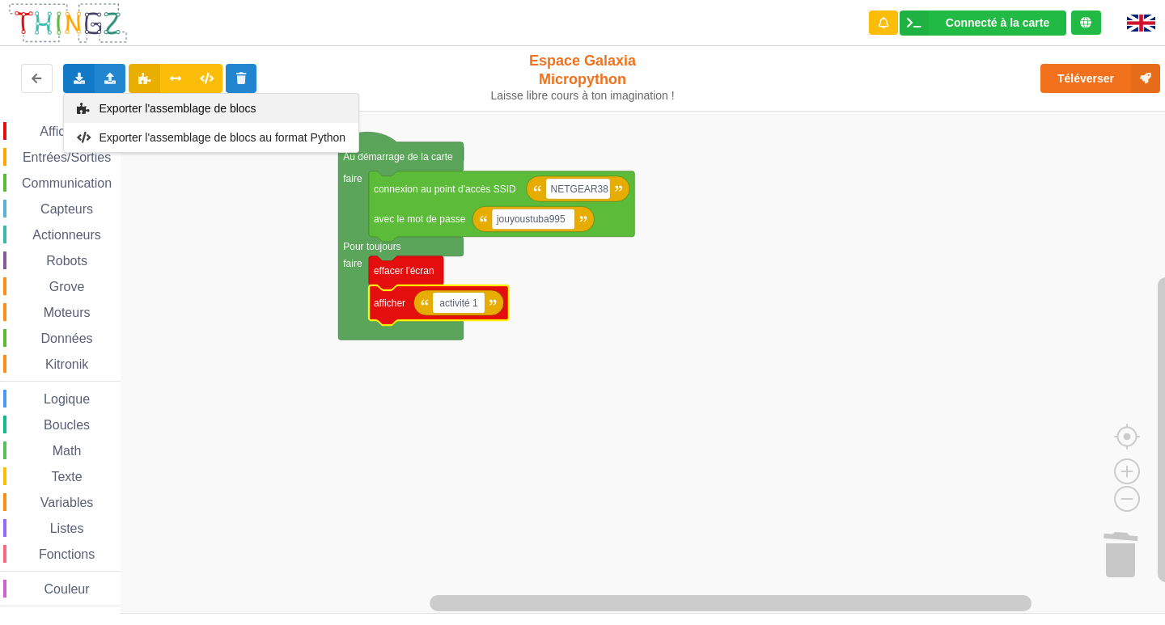
click at [107, 107] on span "Exporter l'assemblage de blocs" at bounding box center [177, 108] width 157 height 13
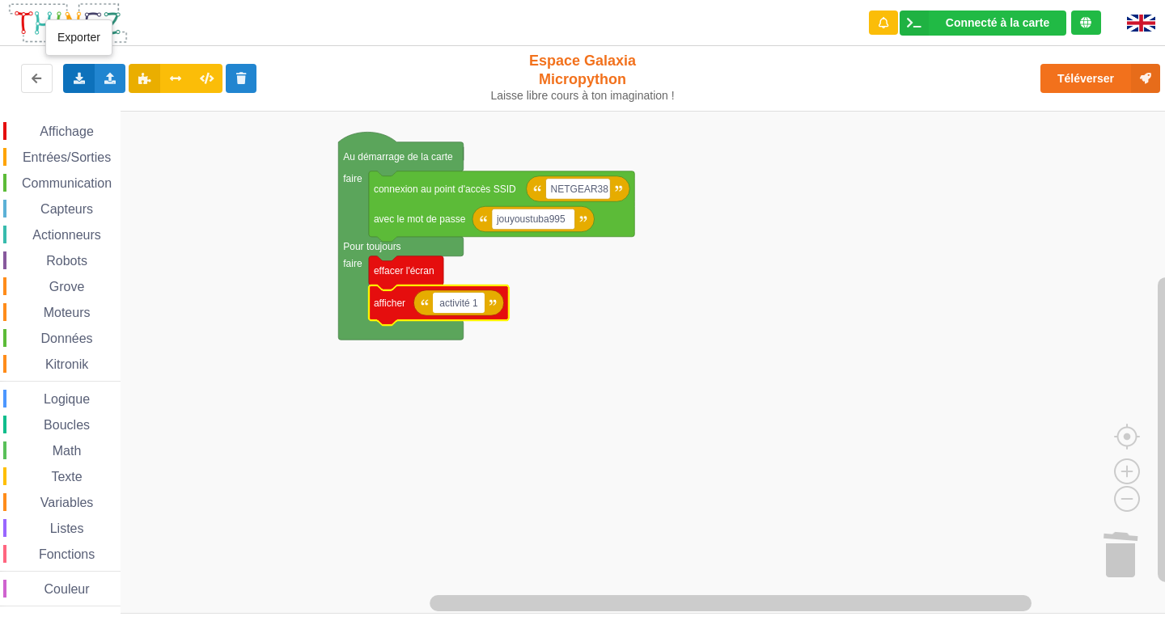
click at [66, 78] on div "Exporter l'assemblage de blocs Exporter l'assemblage de blocs au format Python" at bounding box center [79, 78] width 32 height 29
click at [74, 77] on icon at bounding box center [79, 78] width 14 height 10
click at [75, 79] on icon at bounding box center [79, 78] width 14 height 10
click at [188, 116] on div "Exporter l'assemblage de blocs" at bounding box center [211, 108] width 294 height 29
click at [83, 74] on icon at bounding box center [79, 78] width 14 height 10
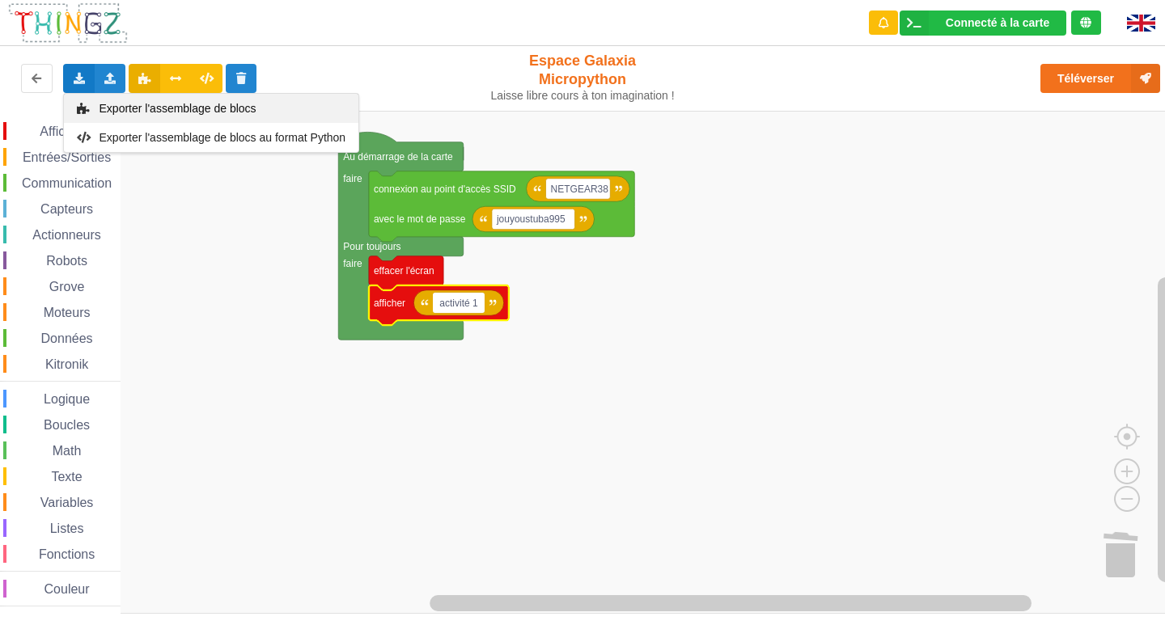
click at [108, 110] on span "Exporter l'assemblage de blocs" at bounding box center [177, 108] width 157 height 13
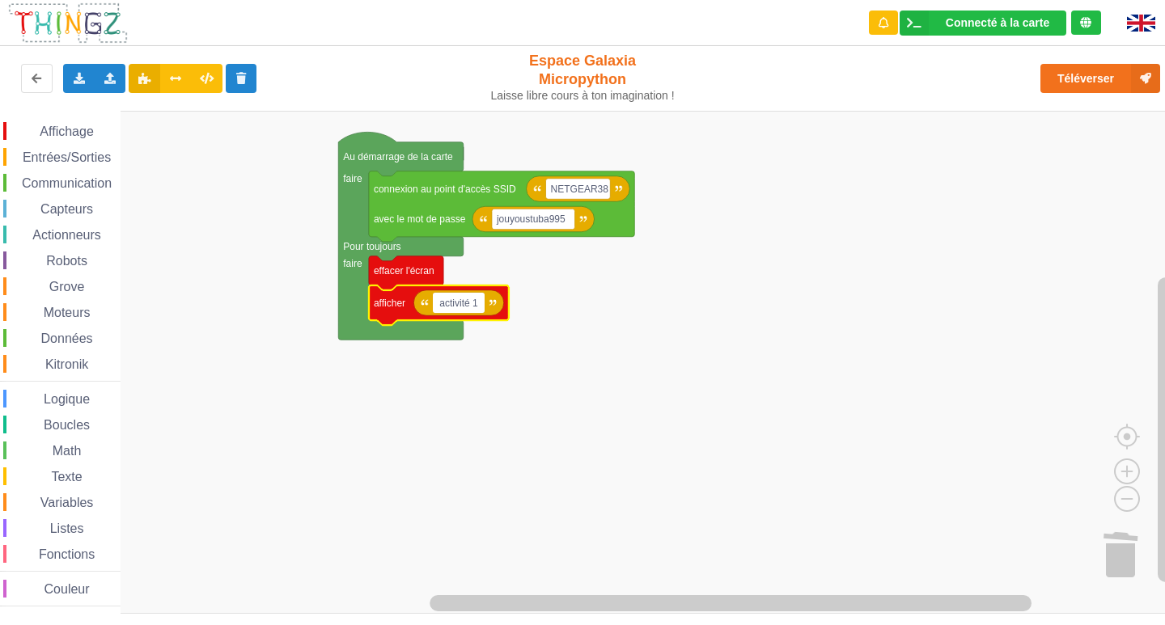
click at [727, 228] on rect "Espace de travail de Blocky" at bounding box center [588, 362] width 1176 height 503
click at [70, 82] on div "Exporter l'assemblage de blocs Exporter l'assemblage de blocs au format Python" at bounding box center [79, 78] width 32 height 29
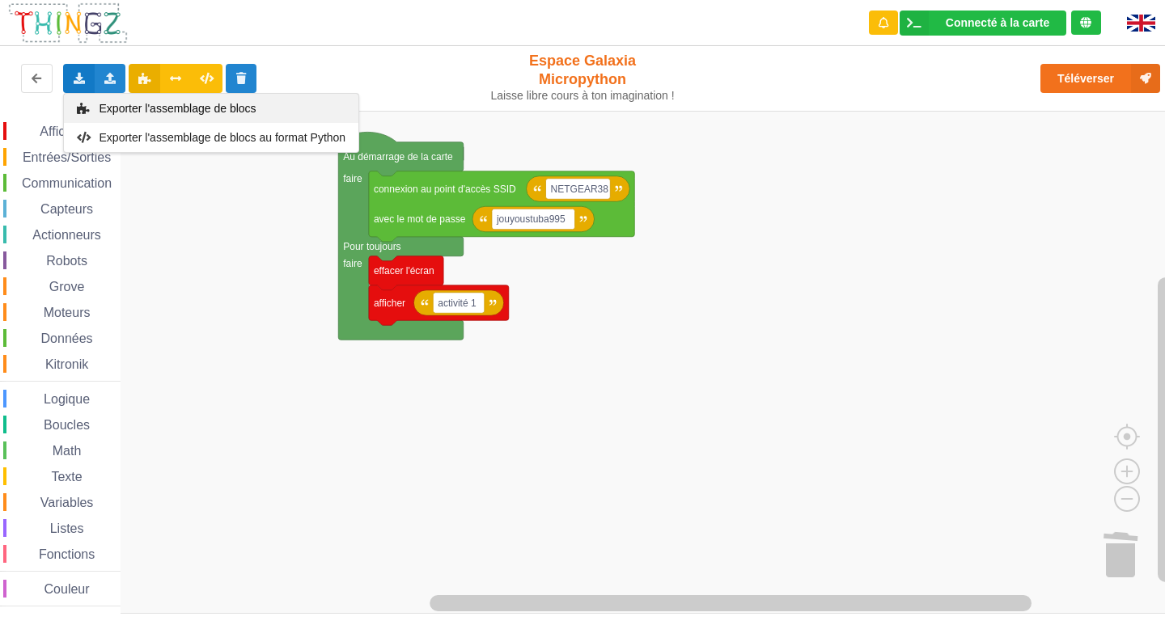
click at [161, 104] on span "Exporter l'assemblage de blocs" at bounding box center [177, 108] width 157 height 13
